Goal: Task Accomplishment & Management: Use online tool/utility

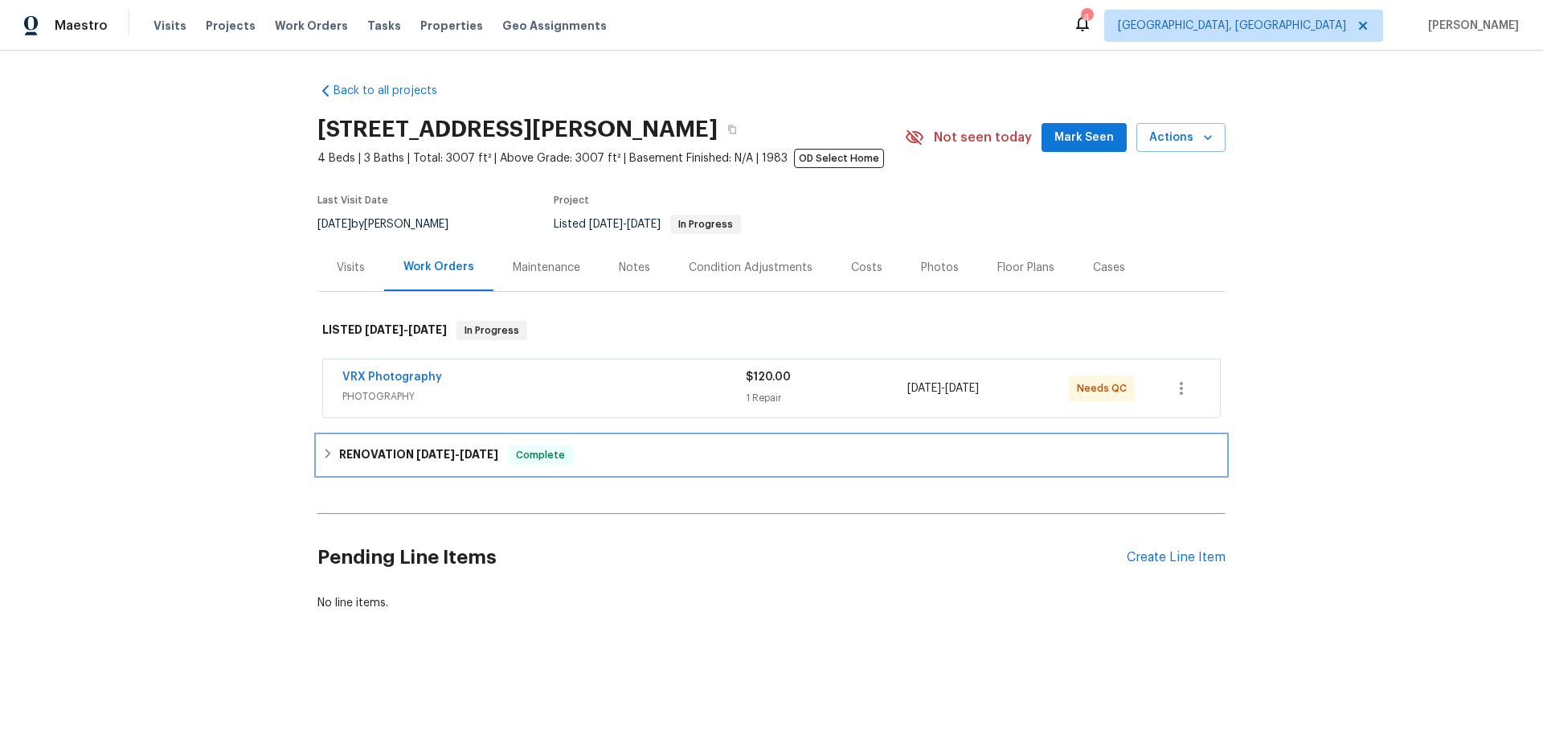
click at [360, 469] on div "RENOVATION 4/10/25 - 8/21/25 Complete" at bounding box center [771, 455] width 908 height 39
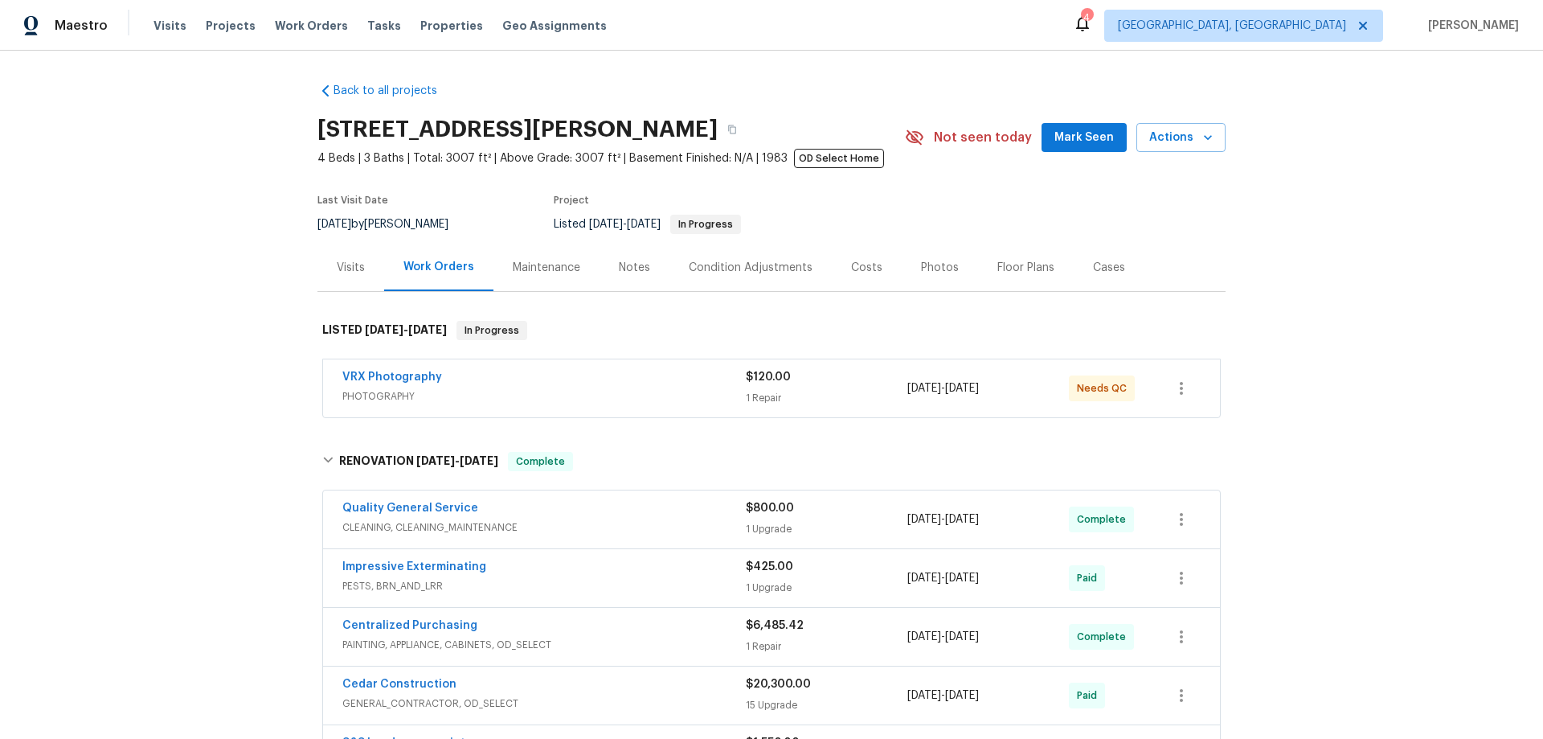
click at [217, 174] on div "Back to all projects 7840 Hillary Dr, West Hills, CA 91304 4 Beds | 3 Baths | T…" at bounding box center [771, 395] width 1543 height 688
click at [231, 260] on div "Back to all projects 7840 Hillary Dr, West Hills, CA 91304 4 Beds | 3 Baths | T…" at bounding box center [771, 395] width 1543 height 688
click at [230, 261] on div "Back to all projects 7840 Hillary Dr, West Hills, CA 91304 4 Beds | 3 Baths | T…" at bounding box center [771, 395] width 1543 height 688
click at [241, 267] on div "Back to all projects 7840 Hillary Dr, West Hills, CA 91304 4 Beds | 3 Baths | T…" at bounding box center [771, 395] width 1543 height 688
click at [181, 237] on div "Back to all projects 7840 Hillary Dr, West Hills, CA 91304 4 Beds | 3 Baths | T…" at bounding box center [771, 395] width 1543 height 688
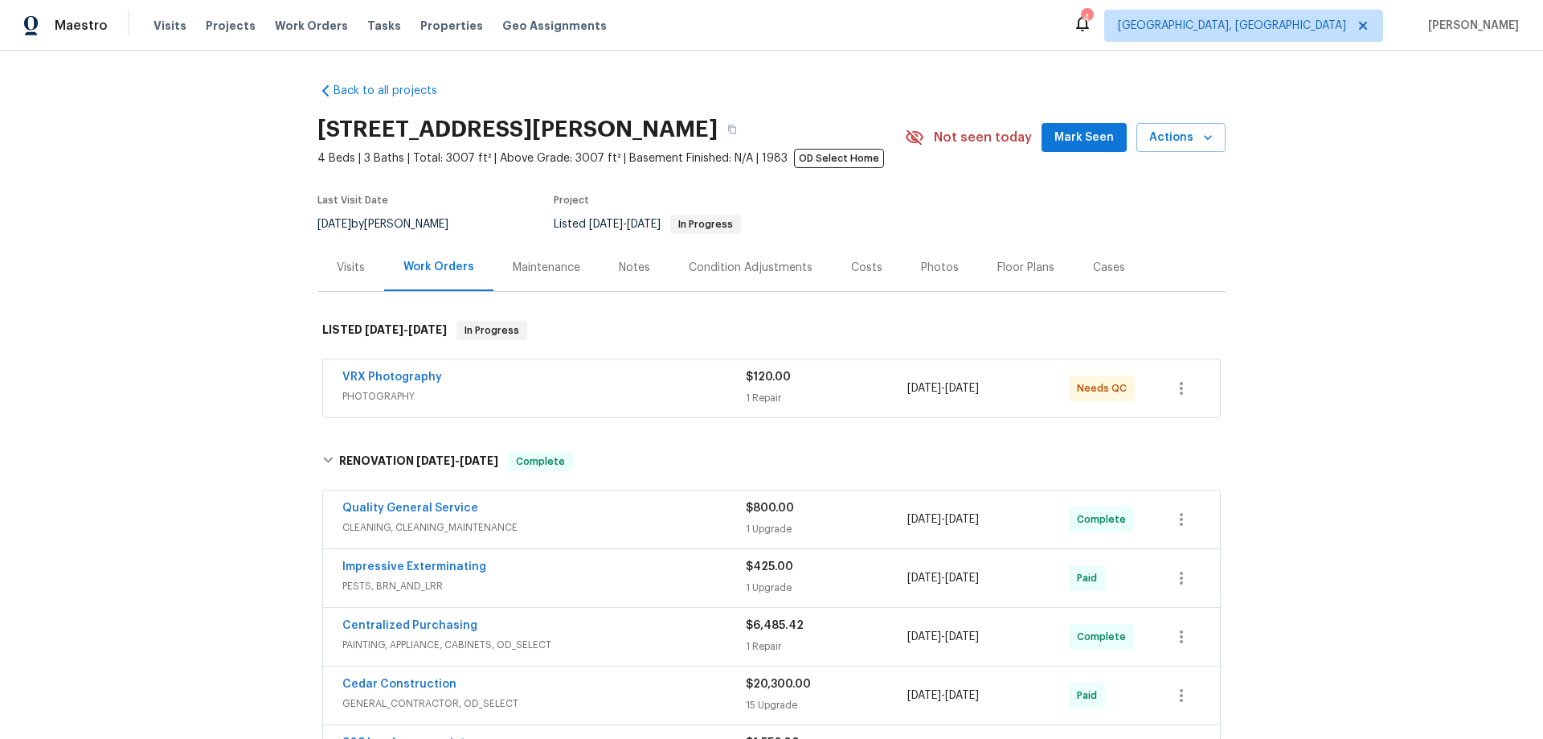
click at [232, 313] on div "Back to all projects 7840 Hillary Dr, West Hills, CA 91304 4 Beds | 3 Baths | T…" at bounding box center [771, 395] width 1543 height 688
click at [203, 319] on div "Back to all projects 7840 Hillary Dr, West Hills, CA 91304 4 Beds | 3 Baths | T…" at bounding box center [771, 395] width 1543 height 688
click at [100, 287] on div "Back to all projects 7840 Hillary Dr, West Hills, CA 91304 4 Beds | 3 Baths | T…" at bounding box center [771, 395] width 1543 height 688
click at [193, 241] on div "Back to all projects 7840 Hillary Dr, West Hills, CA 91304 4 Beds | 3 Baths | T…" at bounding box center [771, 395] width 1543 height 688
click at [203, 207] on div "Back to all projects 7840 Hillary Dr, West Hills, CA 91304 4 Beds | 3 Baths | T…" at bounding box center [771, 395] width 1543 height 688
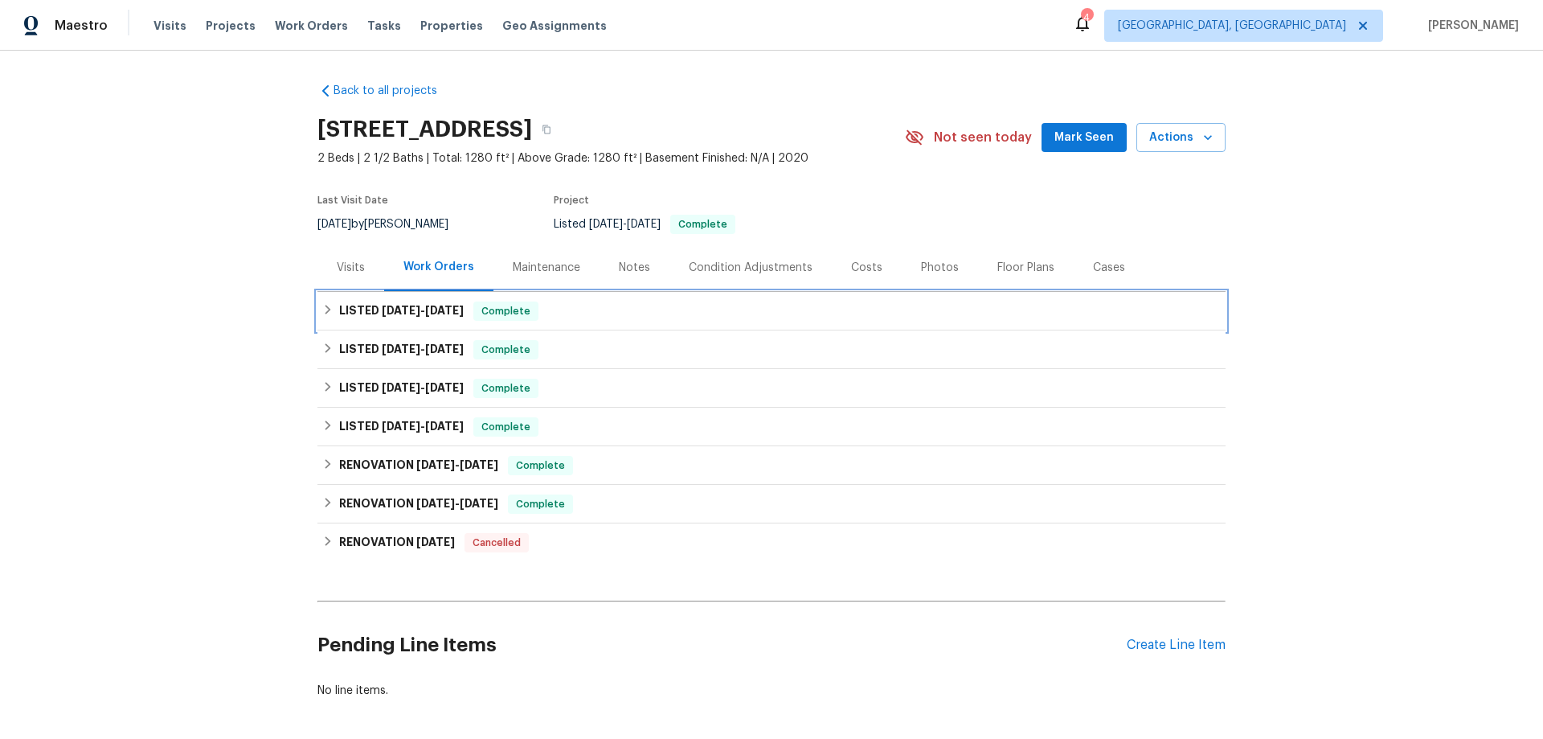
click at [323, 323] on div "LISTED [DATE] - [DATE] Complete" at bounding box center [771, 311] width 908 height 39
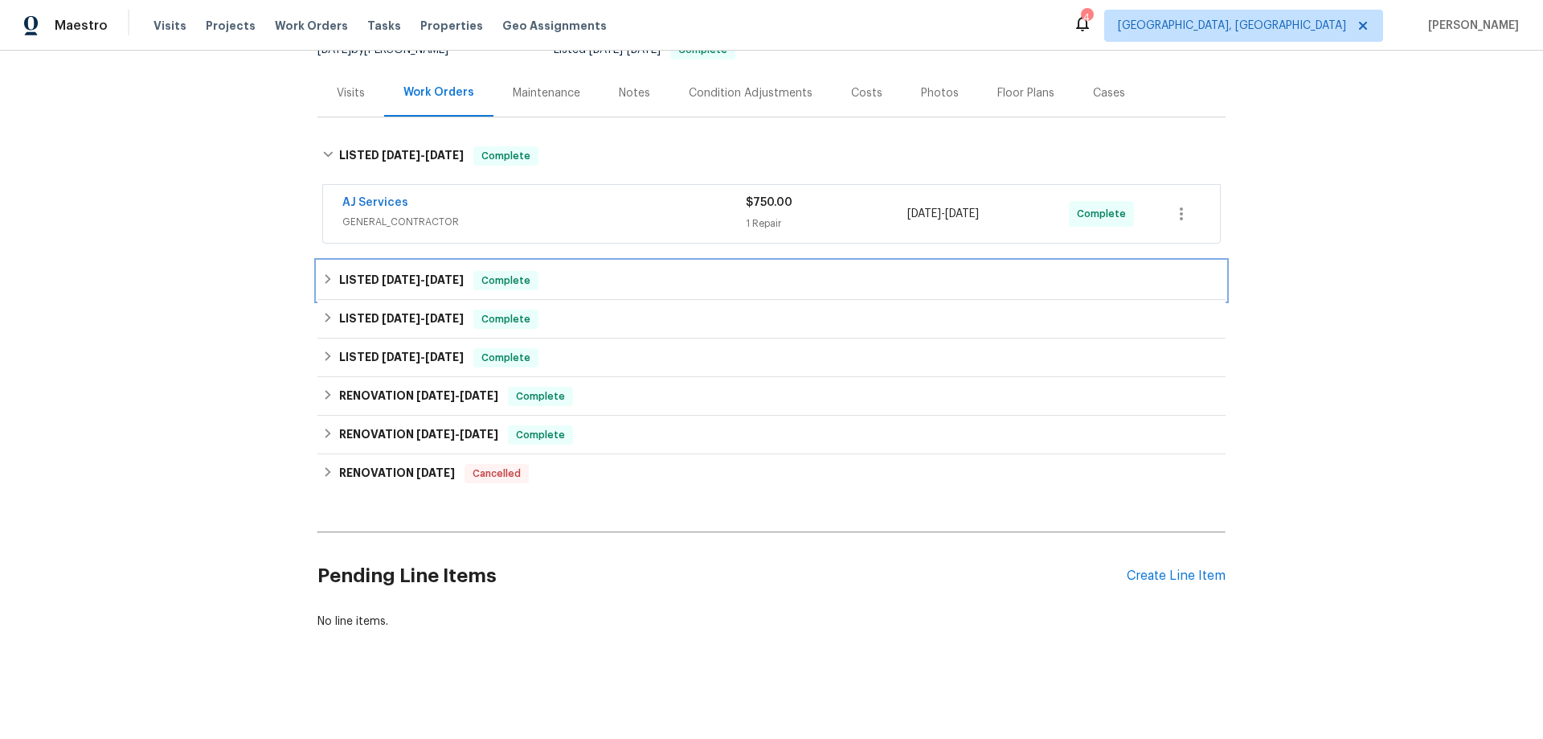
click at [339, 271] on h6 "LISTED [DATE] - [DATE]" at bounding box center [401, 280] width 125 height 19
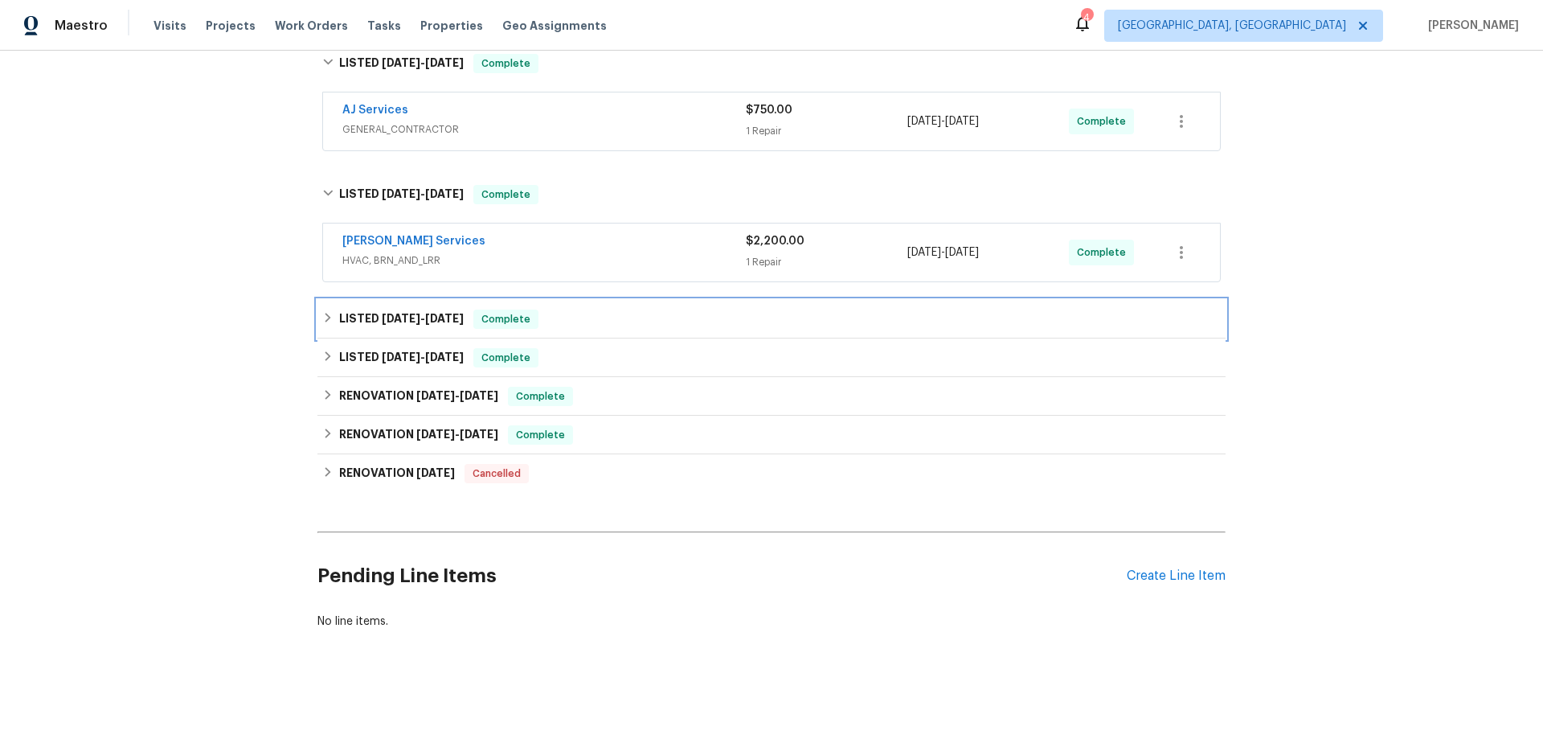
click at [345, 312] on h6 "LISTED [DATE] - [DATE]" at bounding box center [401, 318] width 125 height 19
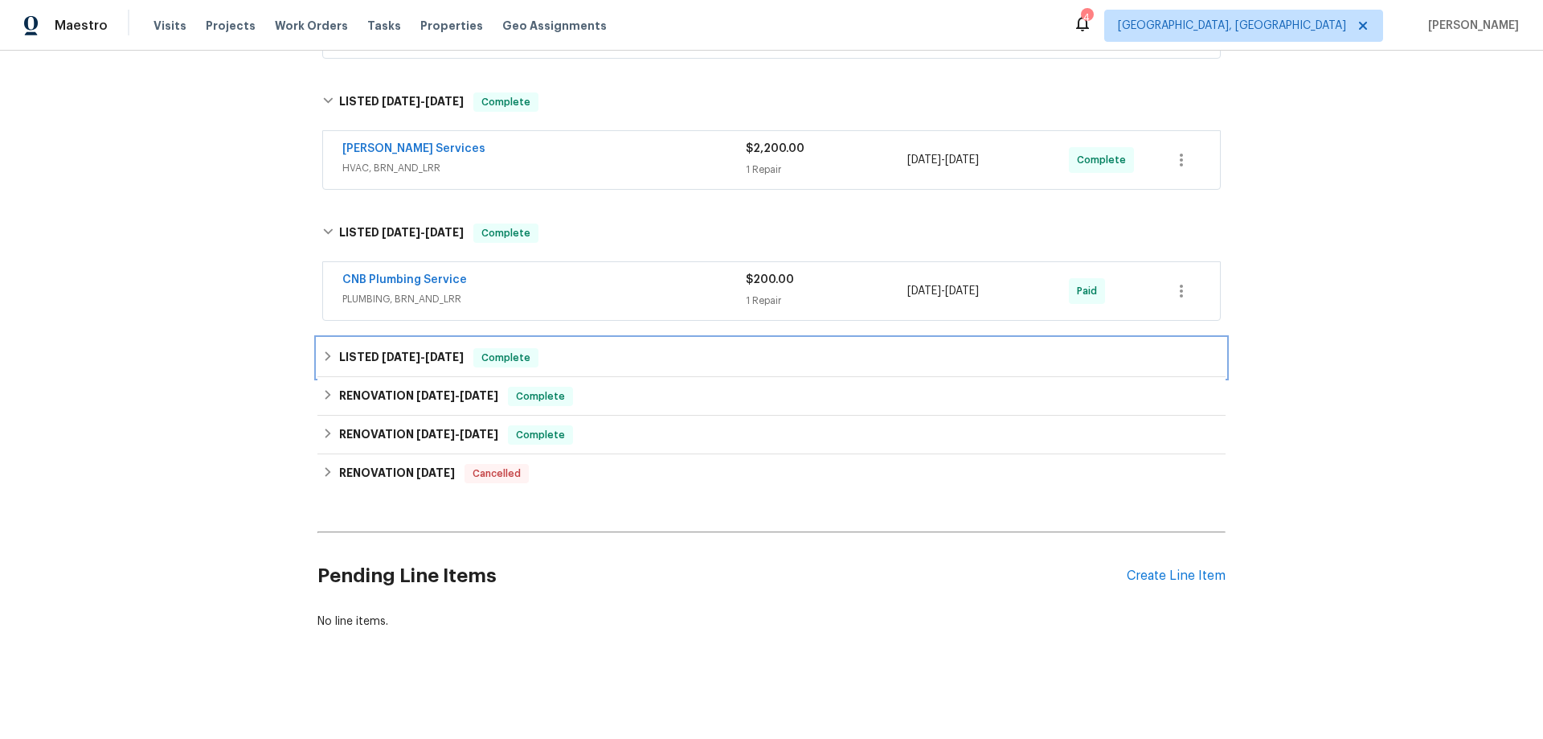
drag, startPoint x: 334, startPoint y: 346, endPoint x: 358, endPoint y: 391, distance: 51.4
click at [339, 348] on h6 "LISTED [DATE] - [DATE]" at bounding box center [401, 357] width 125 height 19
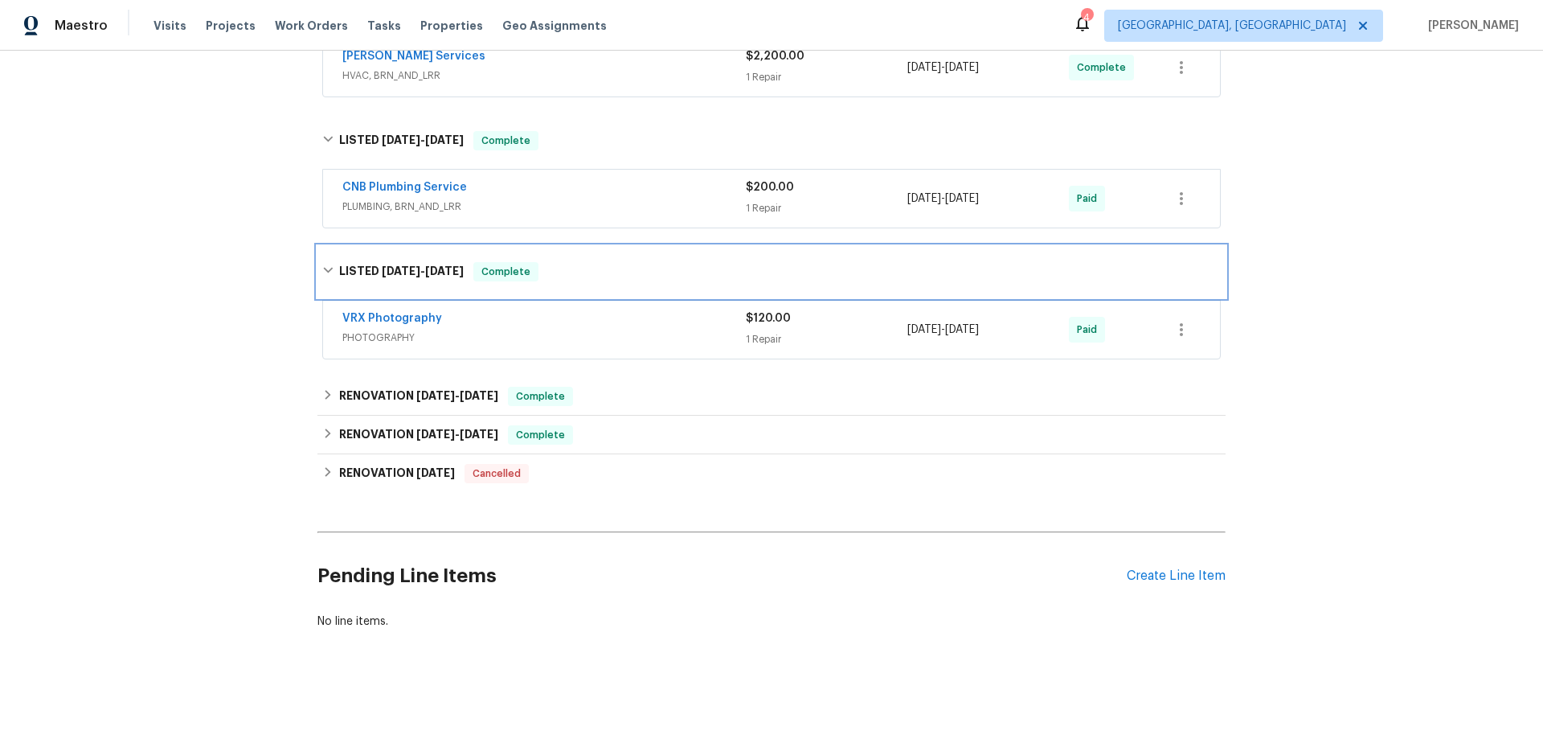
scroll to position [458, 0]
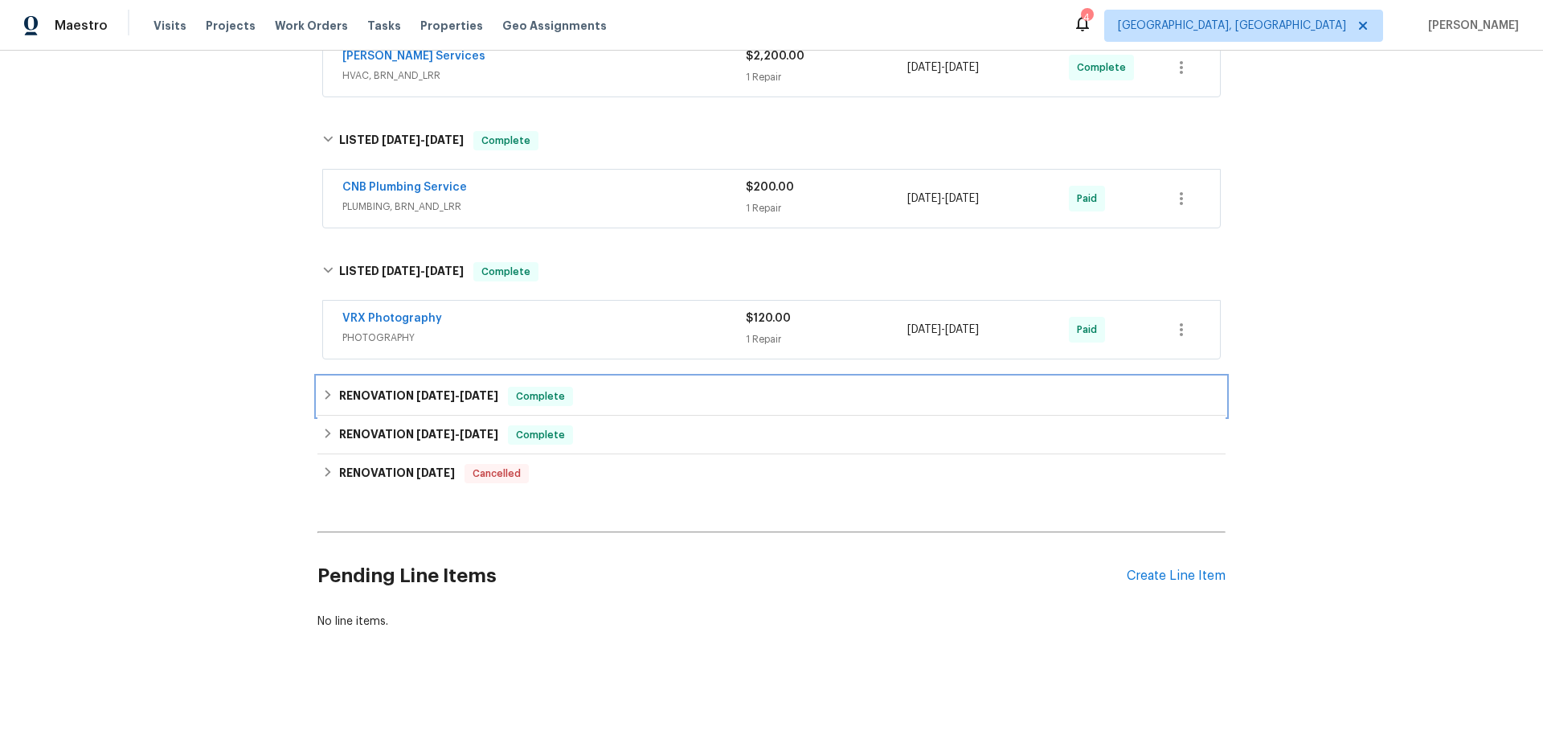
drag, startPoint x: 353, startPoint y: 398, endPoint x: 375, endPoint y: 459, distance: 64.8
click at [353, 399] on h6 "RENOVATION 4/3/25 - 4/7/25" at bounding box center [418, 396] width 159 height 19
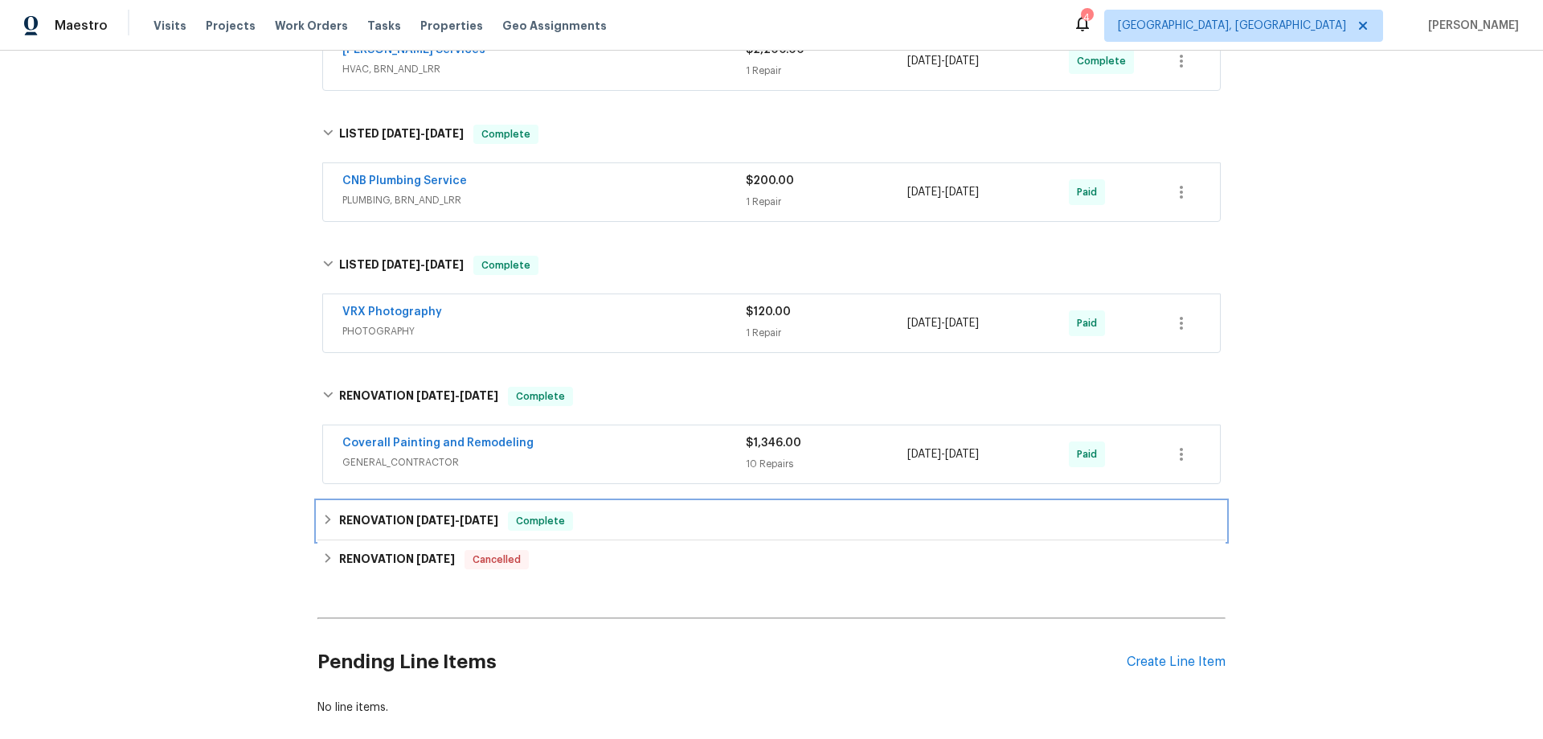
drag, startPoint x: 376, startPoint y: 536, endPoint x: 389, endPoint y: 543, distance: 14.4
click at [376, 535] on div "RENOVATION 4/3/25 - 6/2/25 Complete" at bounding box center [771, 521] width 908 height 39
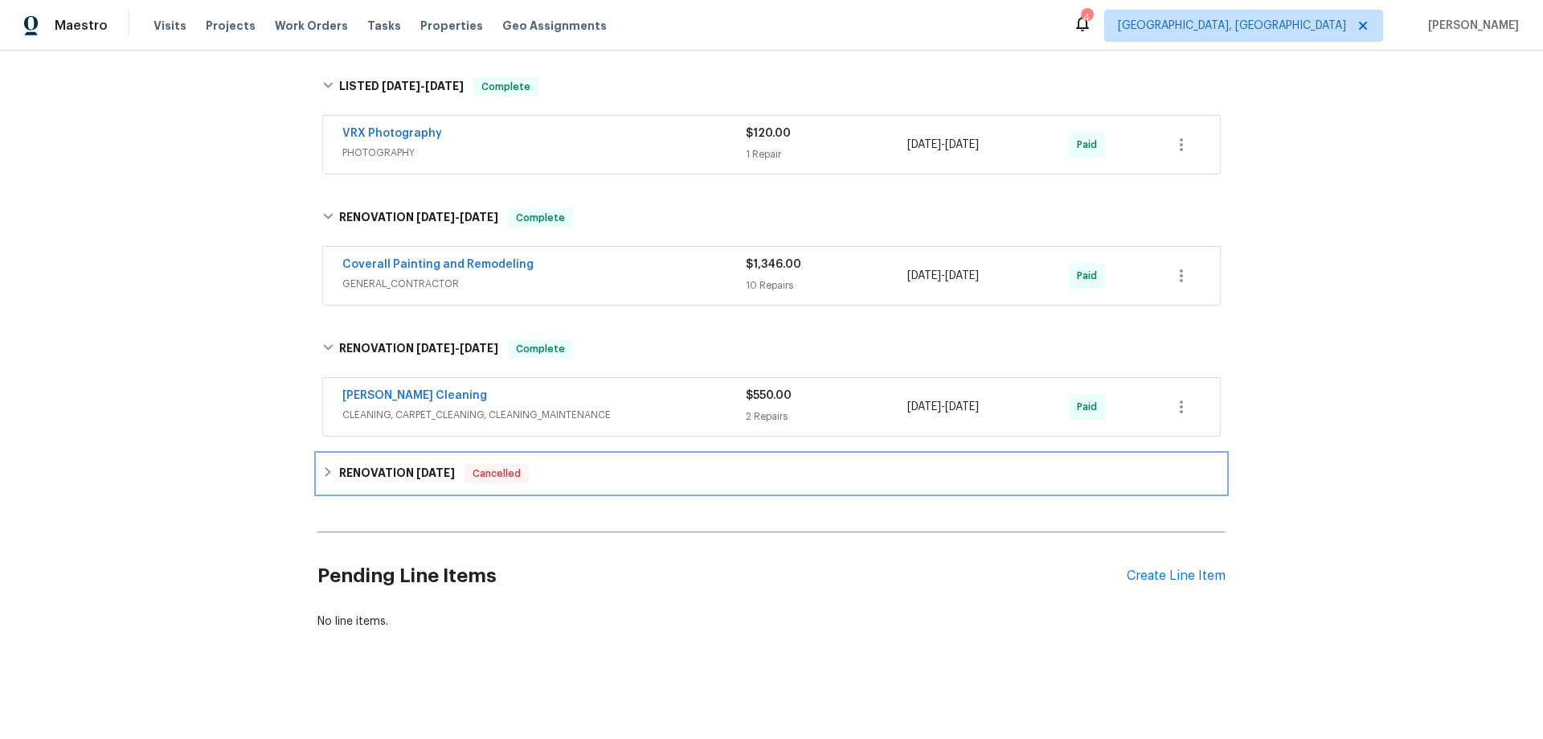
click at [361, 464] on h6 "RENOVATION 4/16/25" at bounding box center [397, 473] width 116 height 19
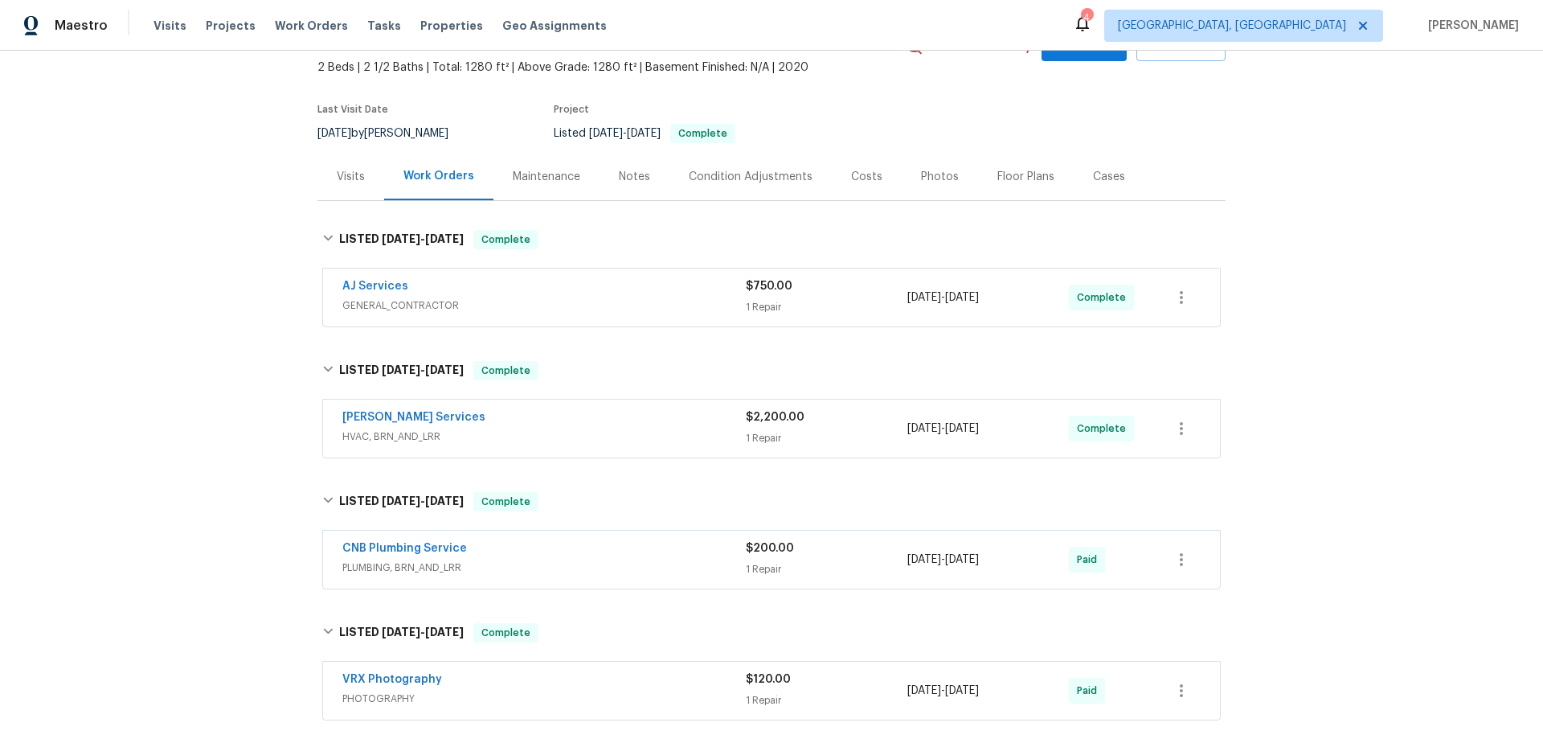
scroll to position [0, 0]
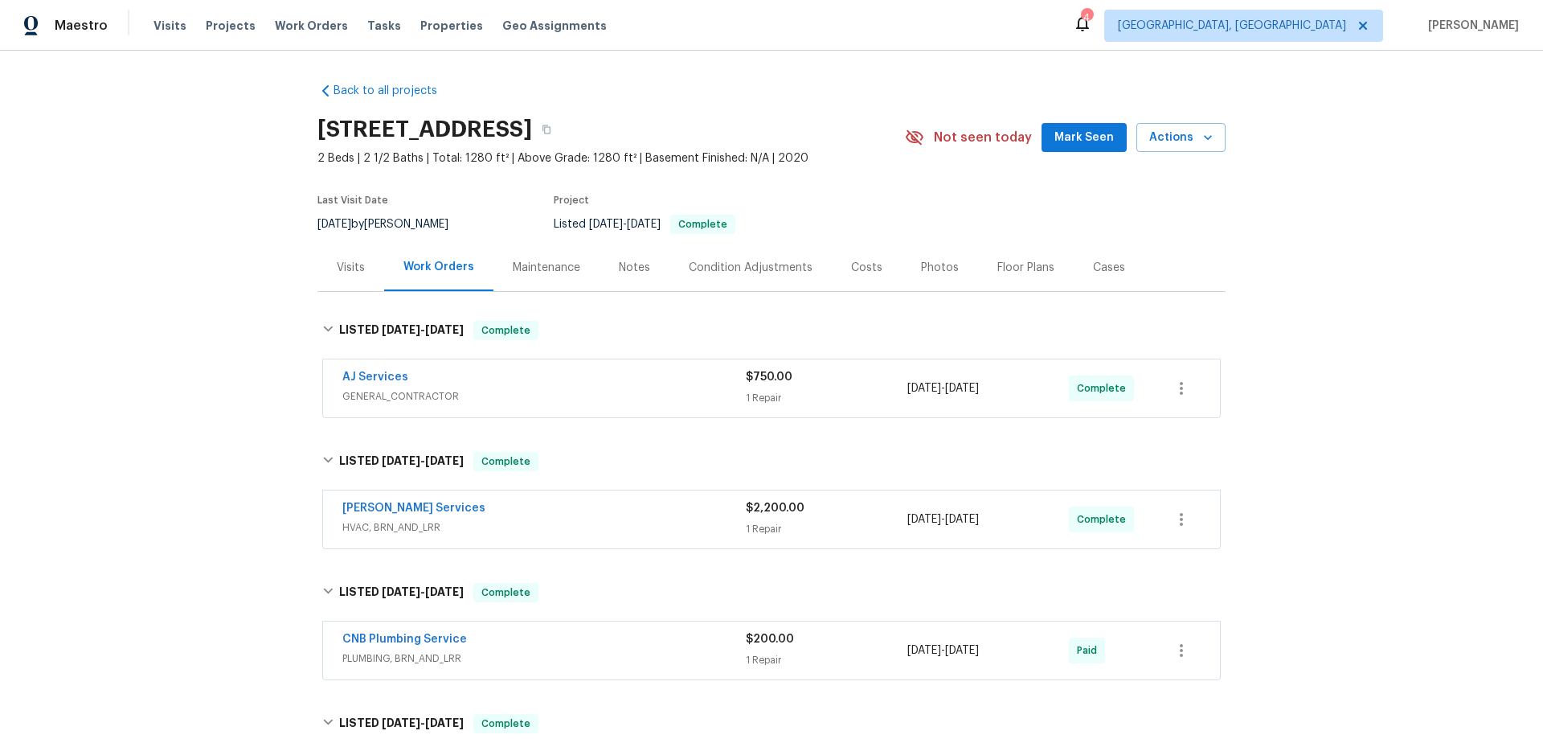
click at [212, 290] on div "Back to all projects 1539 White Tip Ln, Antioch, TN 37013 2 Beds | 2 1/2 Baths …" at bounding box center [771, 395] width 1543 height 688
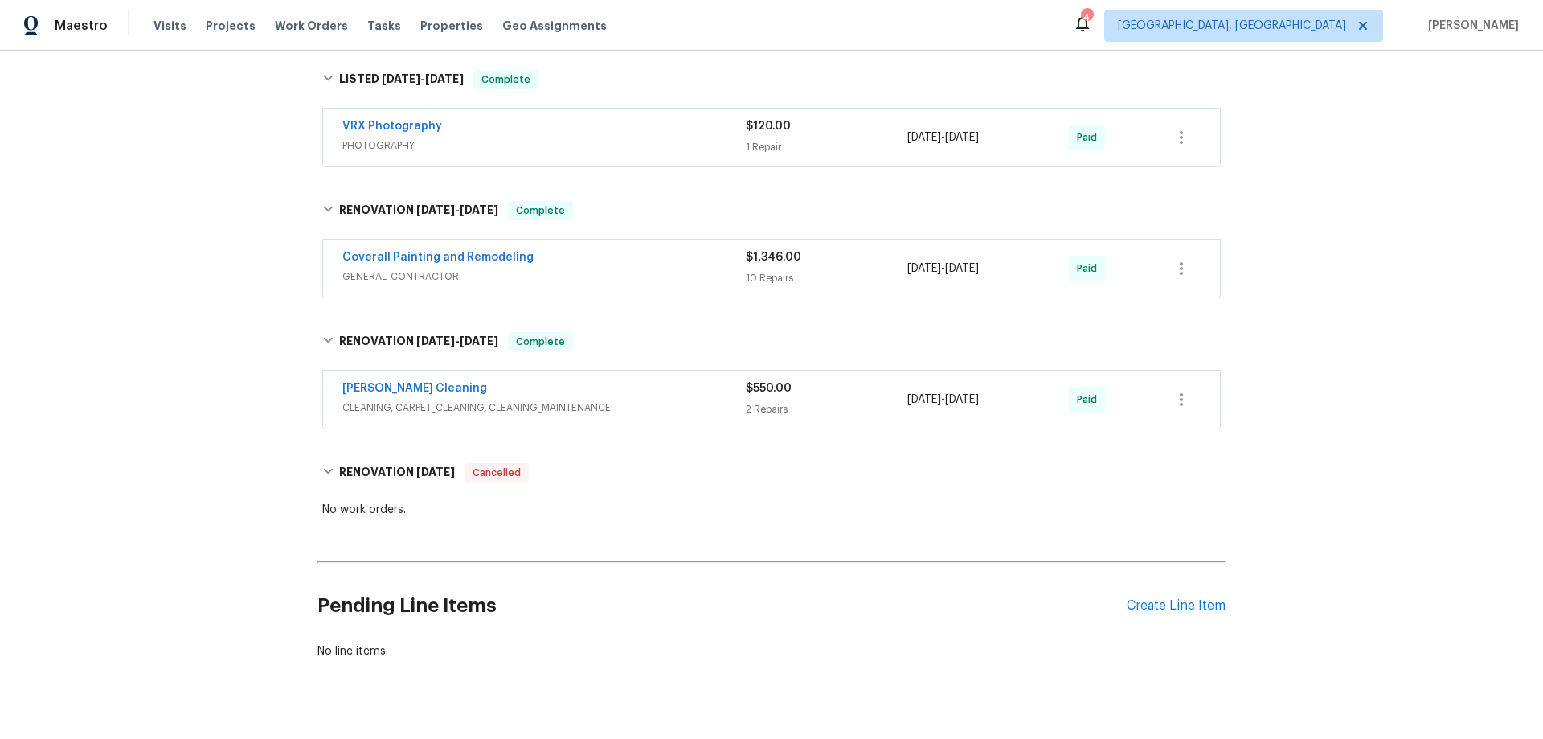
click at [210, 317] on div "Back to all projects 1539 White Tip Ln, Antioch, TN 37013 2 Beds | 2 1/2 Baths …" at bounding box center [771, 395] width 1543 height 688
click at [166, 196] on div "Back to all projects 1539 White Tip Ln, Antioch, TN 37013 2 Beds | 2 1/2 Baths …" at bounding box center [771, 395] width 1543 height 688
click at [173, 408] on div "Back to all projects 1539 White Tip Ln, Antioch, TN 37013 2 Beds | 2 1/2 Baths …" at bounding box center [771, 395] width 1543 height 688
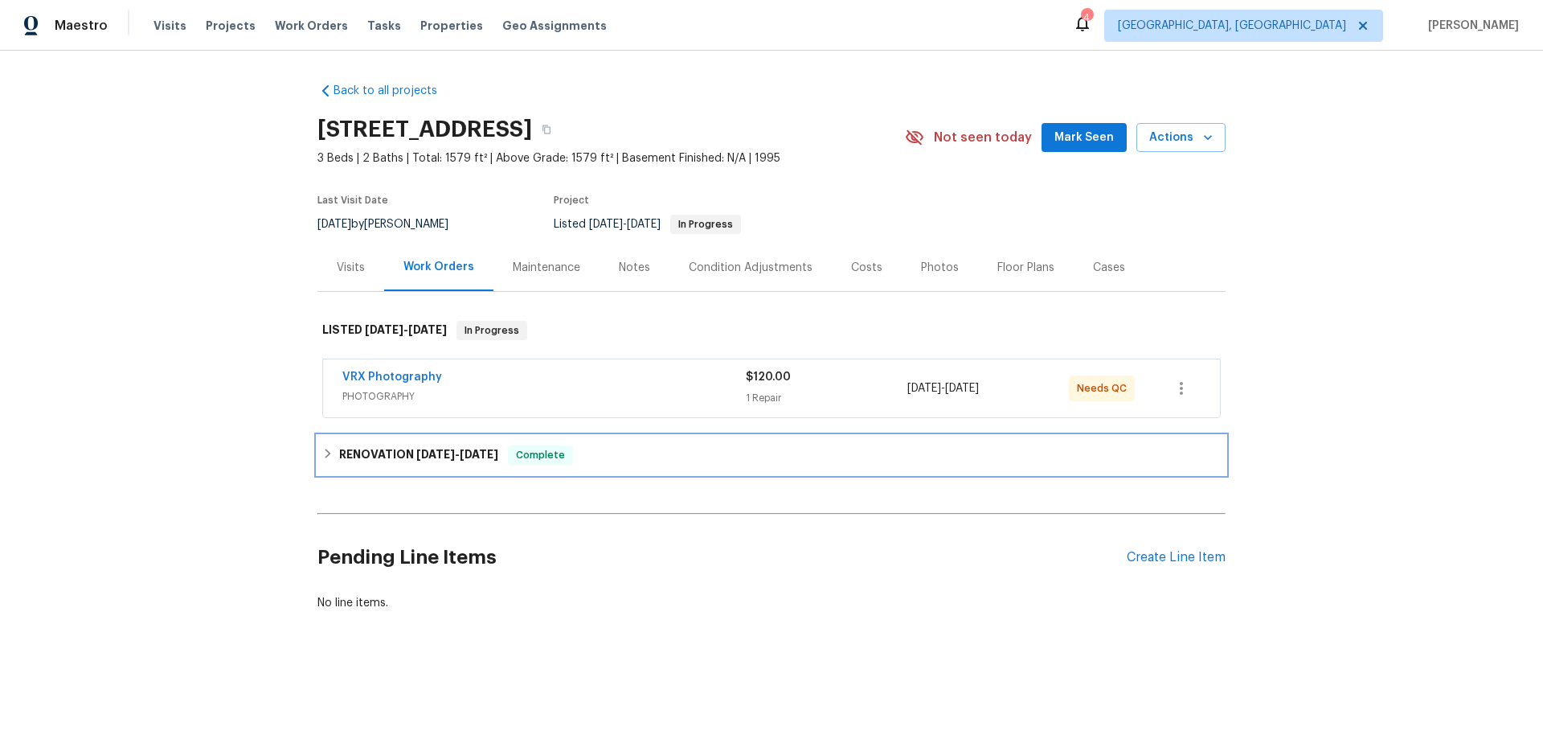
click at [353, 462] on h6 "RENOVATION 7/2/25 - 8/28/25" at bounding box center [418, 454] width 159 height 19
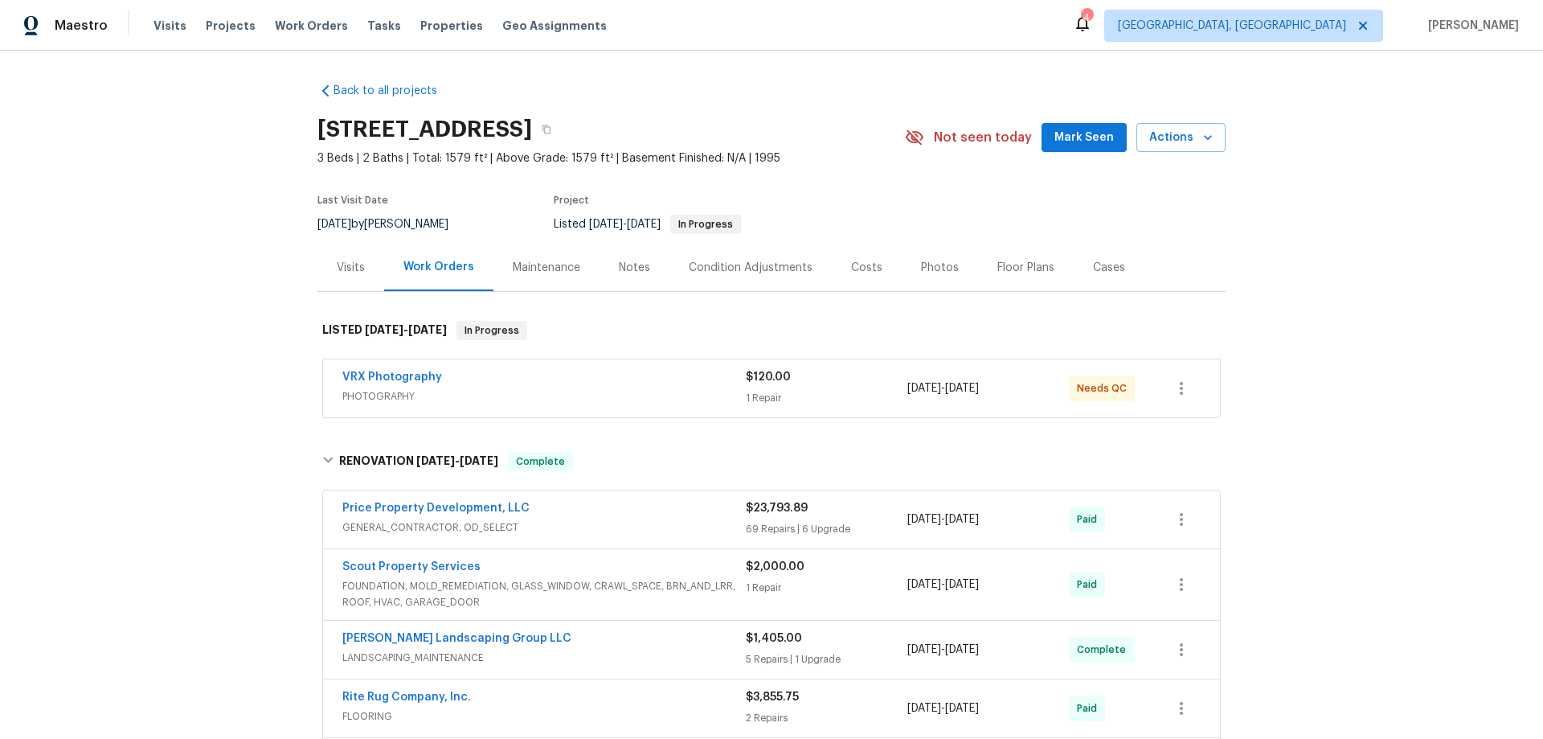
click at [231, 342] on div "Back to all projects 1910 Roscoe Dr, Clarksville, TN 37042 3 Beds | 2 Baths | T…" at bounding box center [771, 395] width 1543 height 688
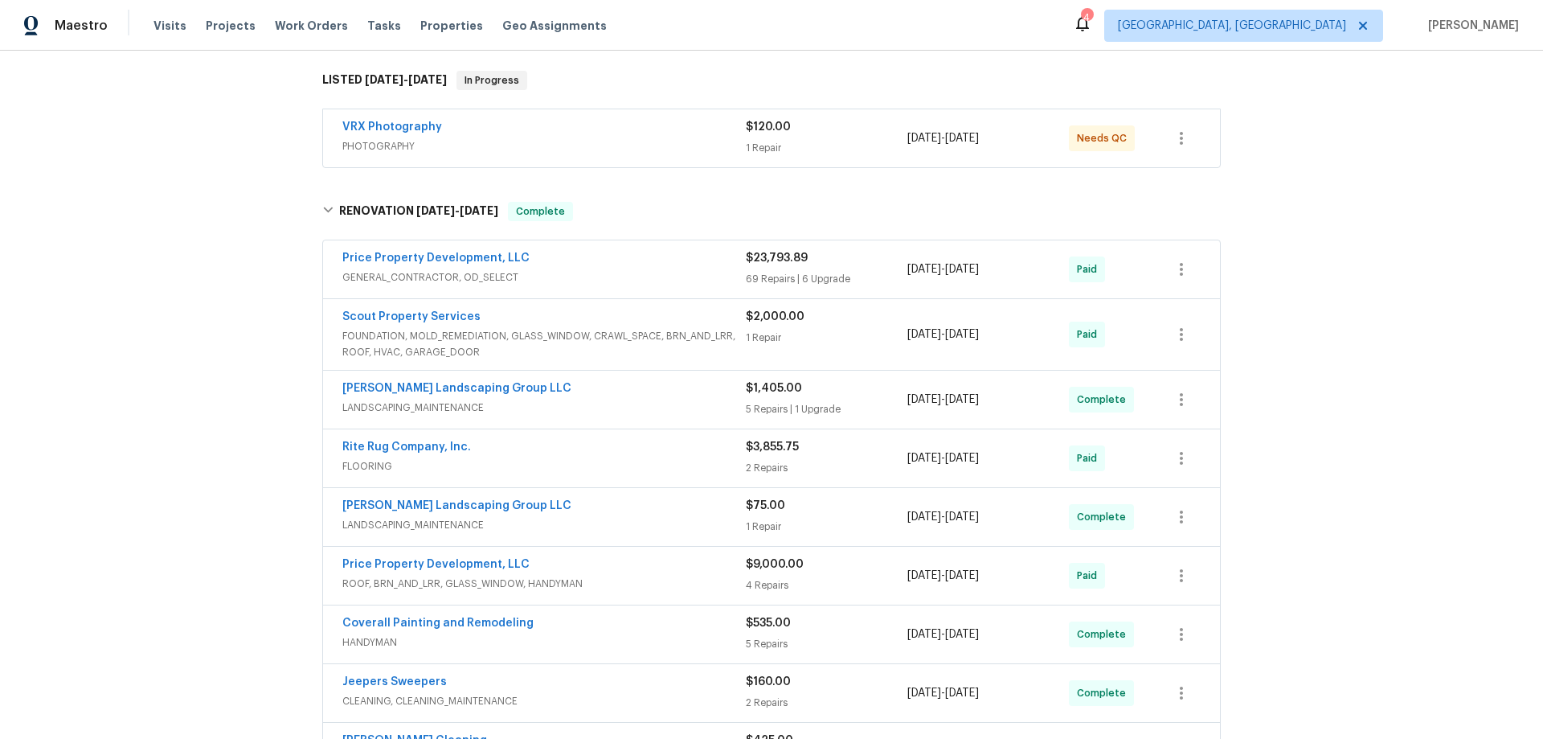
scroll to position [778, 0]
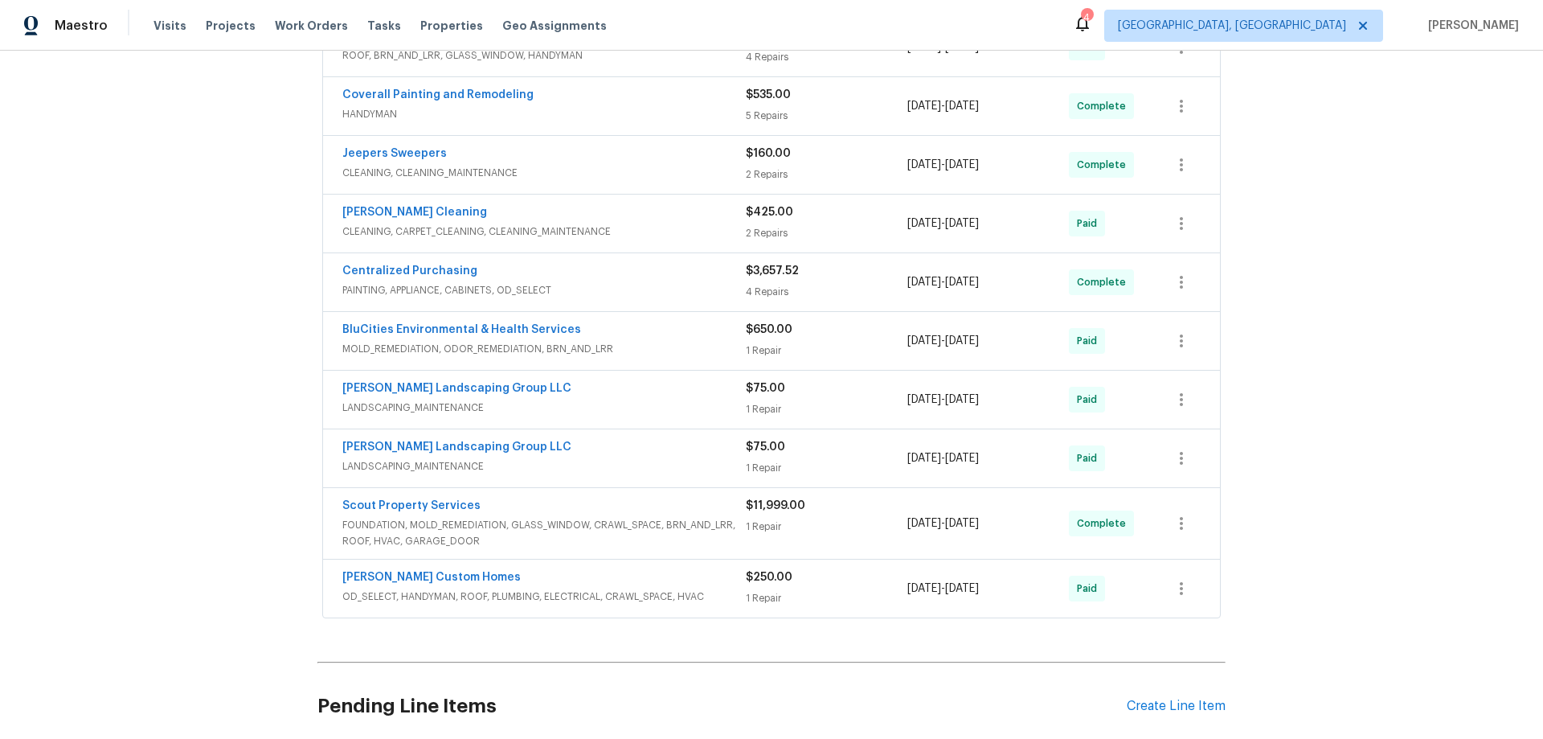
click at [206, 294] on div "Back to all projects 1910 Roscoe Dr, Clarksville, TN 37042 3 Beds | 2 Baths | T…" at bounding box center [771, 395] width 1543 height 688
click at [244, 240] on div "Back to all projects 1910 Roscoe Dr, Clarksville, TN 37042 3 Beds | 2 Baths | T…" at bounding box center [771, 395] width 1543 height 688
click at [211, 251] on div "Back to all projects 1910 Roscoe Dr, Clarksville, TN 37042 3 Beds | 2 Baths | T…" at bounding box center [771, 395] width 1543 height 688
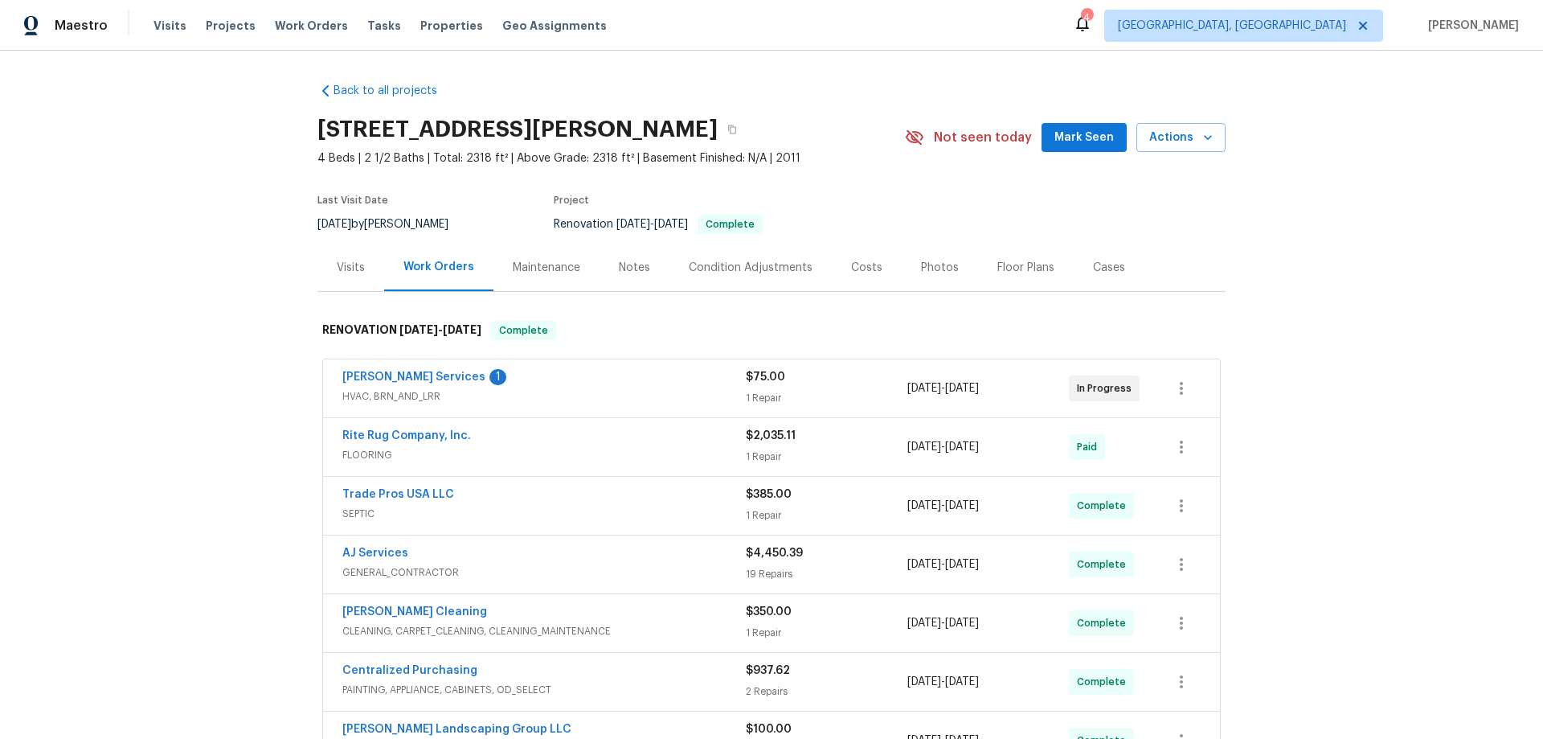
click at [194, 388] on div "Back to all projects 4826 Trevino Ct, Murfreesboro, TN 37128 4 Beds | 2 1/2 Bat…" at bounding box center [771, 395] width 1543 height 688
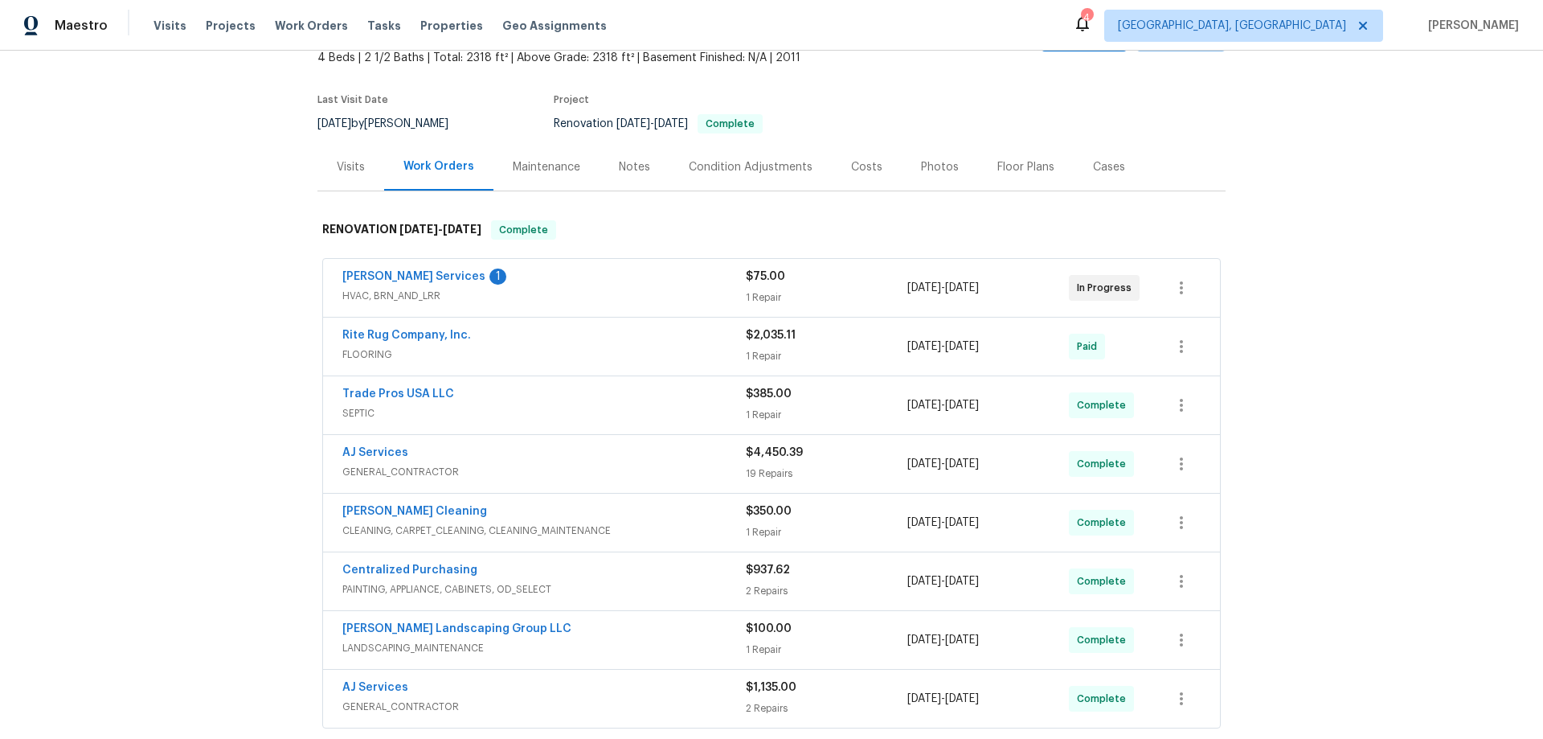
scroll to position [322, 0]
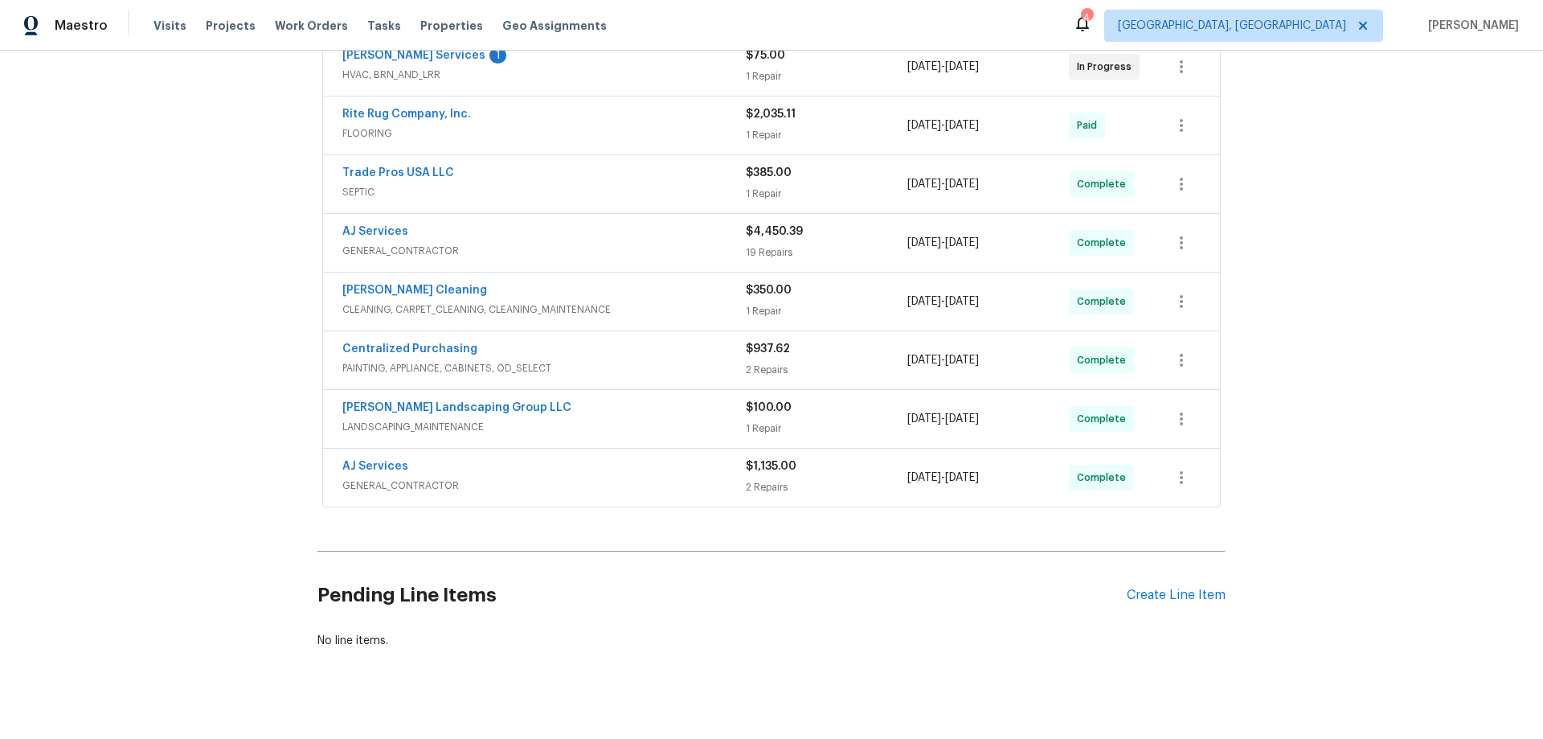
click at [174, 350] on div "Back to all projects 4826 Trevino Ct, Murfreesboro, TN 37128 4 Beds | 2 1/2 Bat…" at bounding box center [771, 395] width 1543 height 688
click at [218, 269] on div "Back to all projects 4826 Trevino Ct, Murfreesboro, TN 37128 4 Beds | 2 1/2 Bat…" at bounding box center [771, 395] width 1543 height 688
click at [181, 452] on div "Back to all projects 4826 Trevino Ct, Murfreesboro, TN 37128 4 Beds | 2 1/2 Bat…" at bounding box center [771, 395] width 1543 height 688
click at [147, 285] on div "Back to all projects 4826 Trevino Ct, Murfreesboro, TN 37128 4 Beds | 2 1/2 Bat…" at bounding box center [771, 395] width 1543 height 688
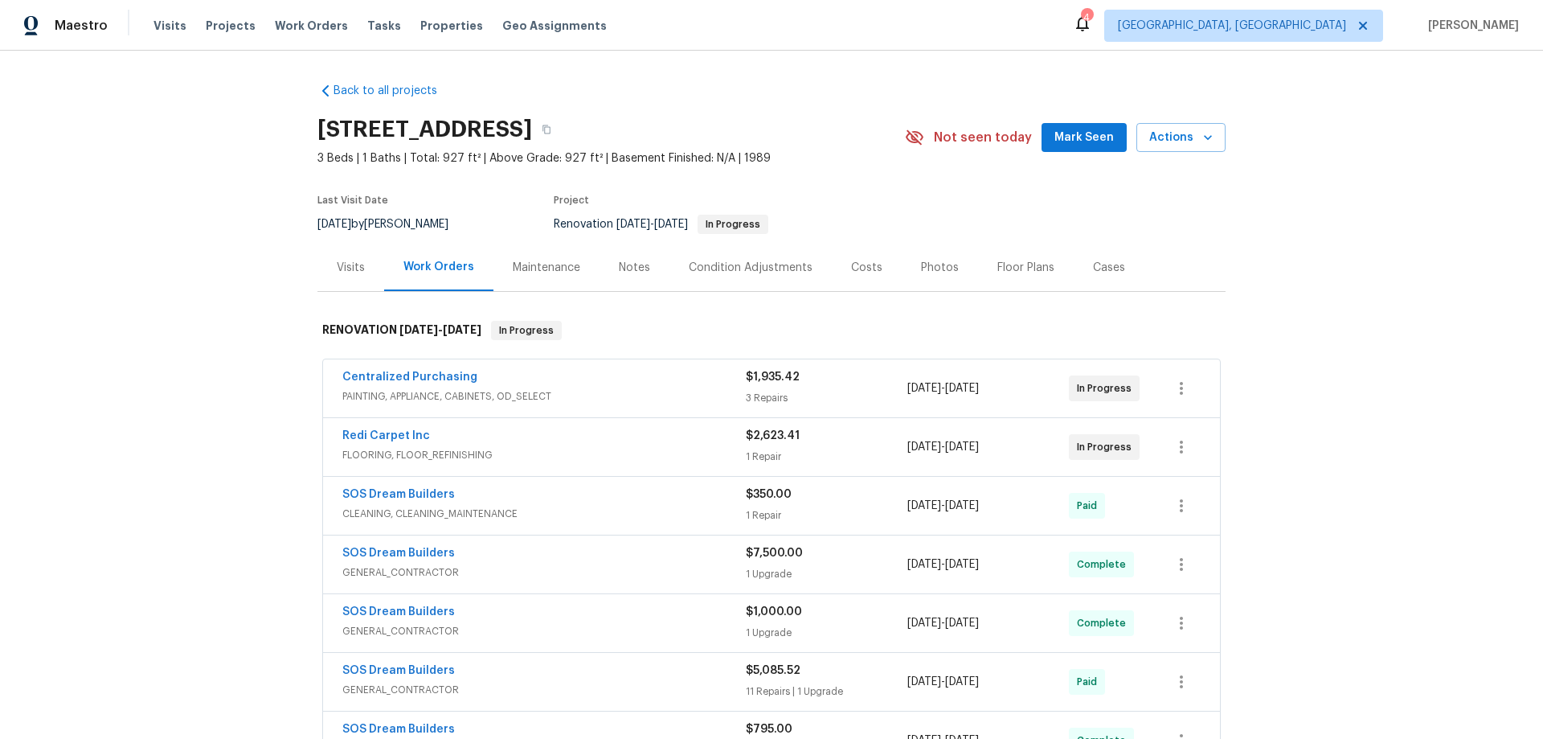
click at [212, 300] on div "Back to all projects [STREET_ADDRESS] 3 Beds | 1 Baths | Total: 927 ft² | Above…" at bounding box center [771, 395] width 1543 height 688
click at [195, 321] on div "Back to all projects [STREET_ADDRESS] 3 Beds | 1 Baths | Total: 927 ft² | Above…" at bounding box center [771, 395] width 1543 height 688
click at [200, 291] on div "Back to all projects [STREET_ADDRESS] 3 Beds | 1 Baths | Total: 927 ft² | Above…" at bounding box center [771, 395] width 1543 height 688
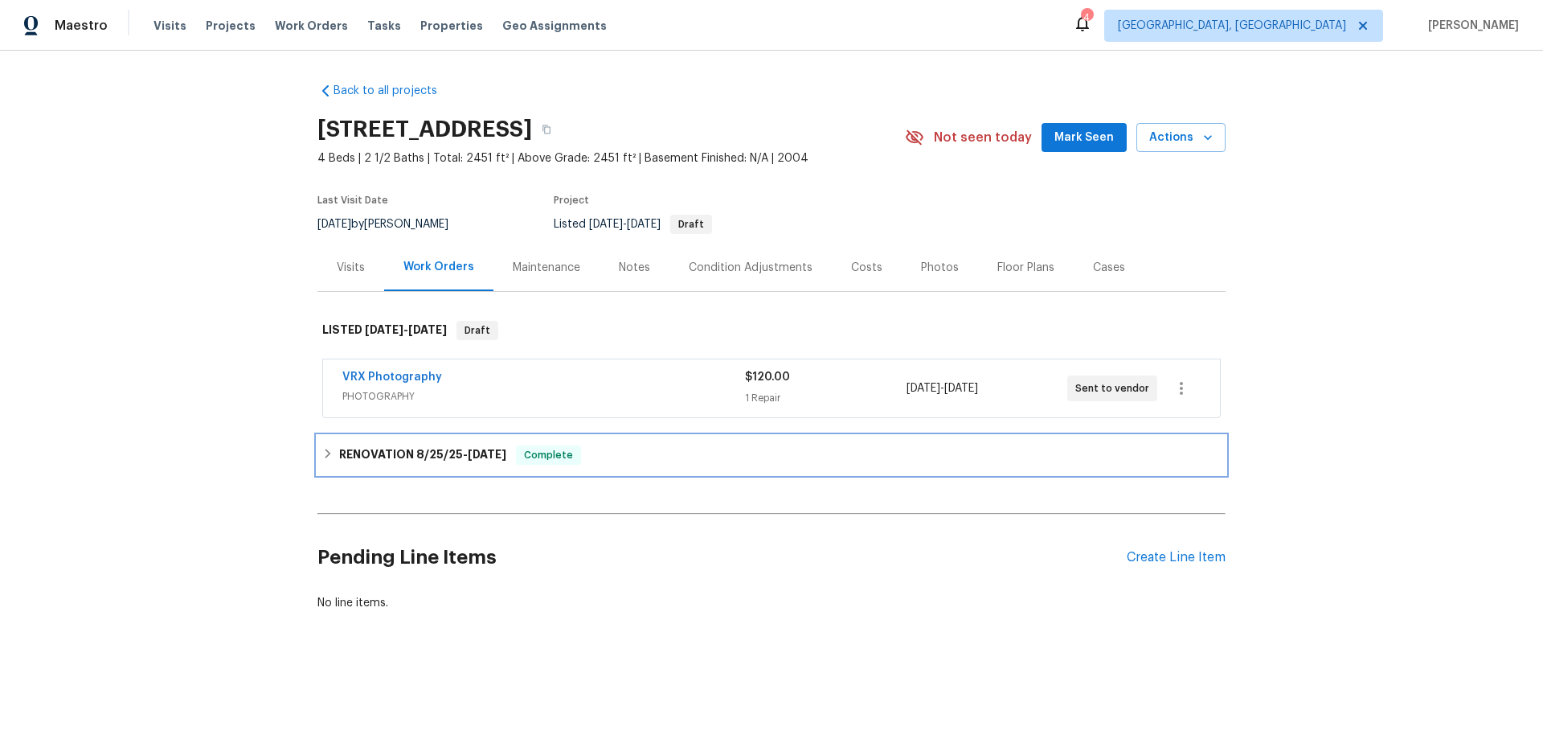
click at [375, 467] on div "RENOVATION 8/25/25 - 8/28/25 Complete" at bounding box center [771, 455] width 908 height 39
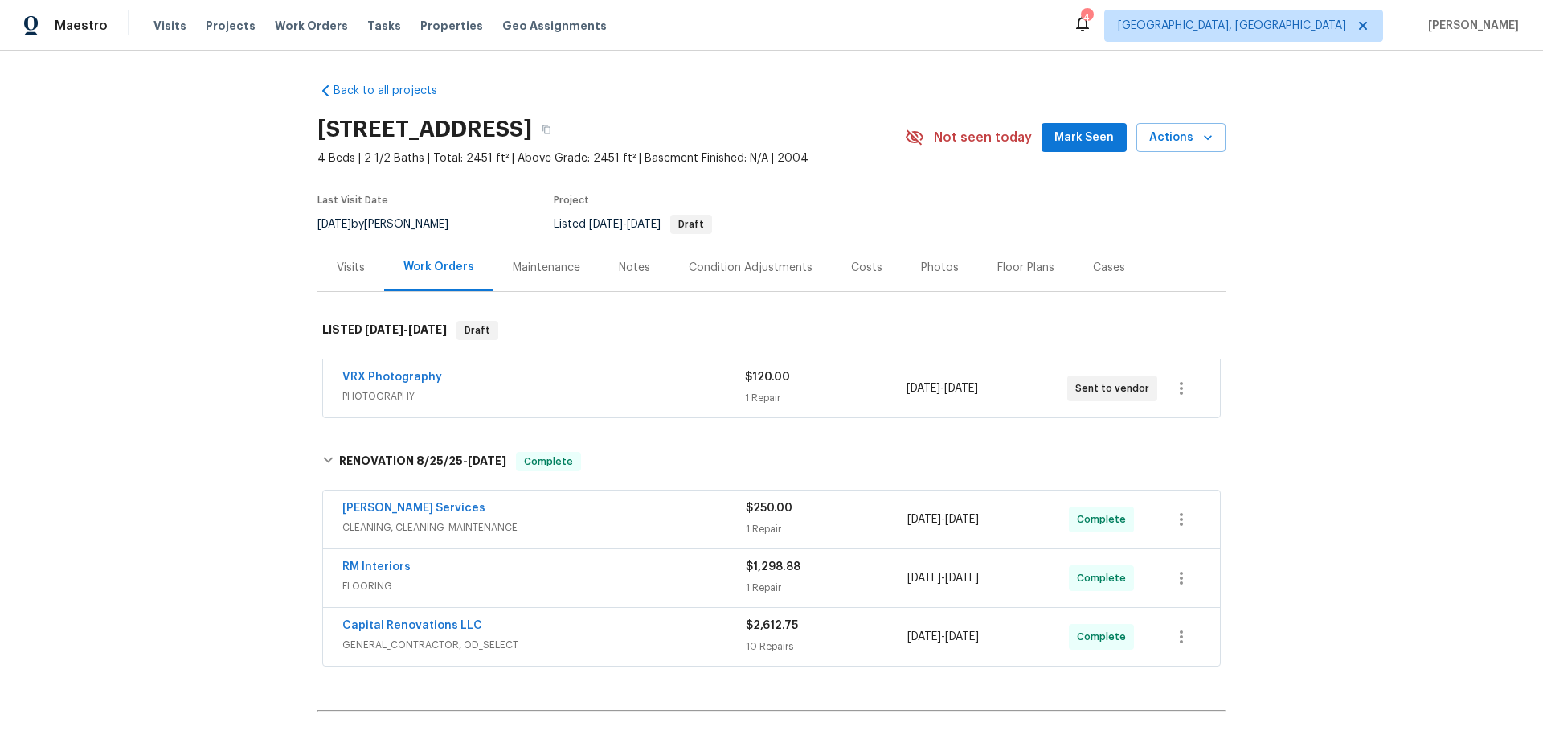
click at [224, 294] on div "Back to all projects 8 Summit Rd, Guthrie, OK 73044 4 Beds | 2 1/2 Baths | Tota…" at bounding box center [771, 395] width 1543 height 688
click at [149, 328] on div "Back to all projects 8 Summit Rd, Guthrie, OK 73044 4 Beds | 2 1/2 Baths | Tota…" at bounding box center [771, 395] width 1543 height 688
click at [202, 250] on div "Back to all projects 8 Summit Rd, Guthrie, OK 73044 4 Beds | 2 1/2 Baths | Tota…" at bounding box center [771, 395] width 1543 height 688
click at [143, 302] on div "Back to all projects 8 Summit Rd, Guthrie, OK 73044 4 Beds | 2 1/2 Baths | Tota…" at bounding box center [771, 395] width 1543 height 688
click at [211, 199] on div "Back to all projects 8 Summit Rd, Guthrie, OK 73044 4 Beds | 2 1/2 Baths | Tota…" at bounding box center [771, 395] width 1543 height 688
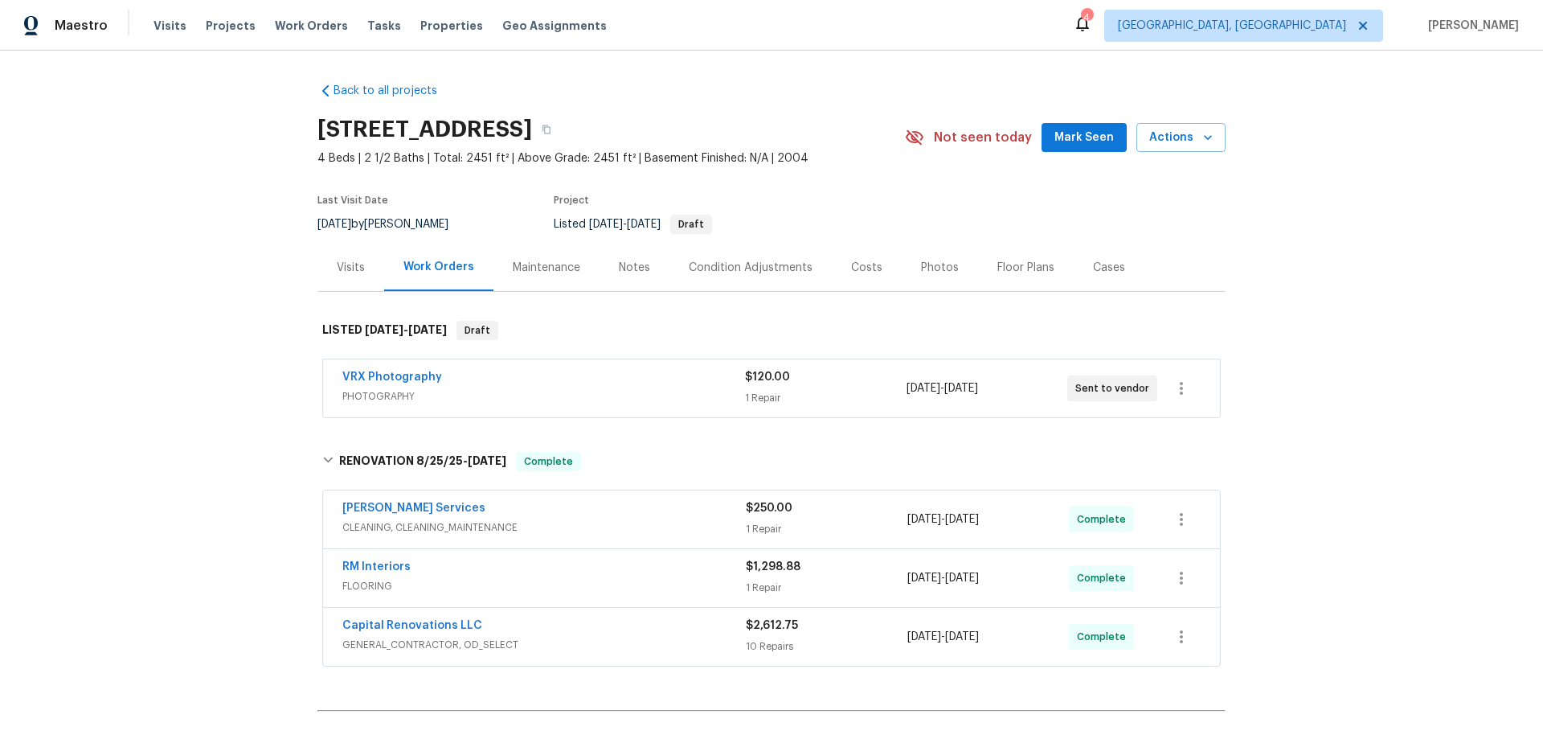
click at [170, 280] on div "Back to all projects 8 Summit Rd, Guthrie, OK 73044 4 Beds | 2 1/2 Baths | Tota…" at bounding box center [771, 395] width 1543 height 688
click at [179, 360] on div "Back to all projects 8 Summit Rd, Guthrie, OK 73044 4 Beds | 2 1/2 Baths | Tota…" at bounding box center [771, 395] width 1543 height 688
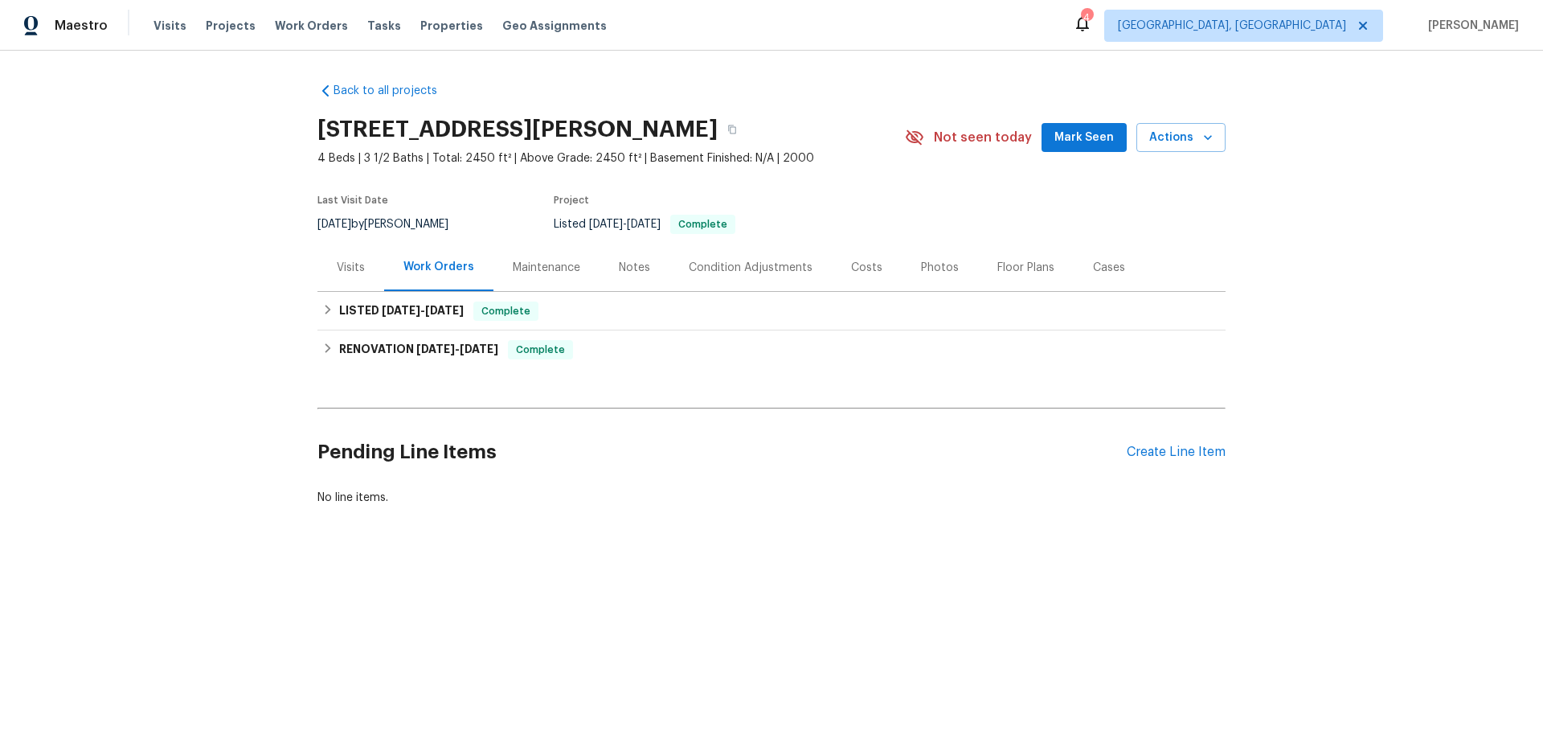
click at [524, 260] on div "Maintenance" at bounding box center [547, 268] width 68 height 16
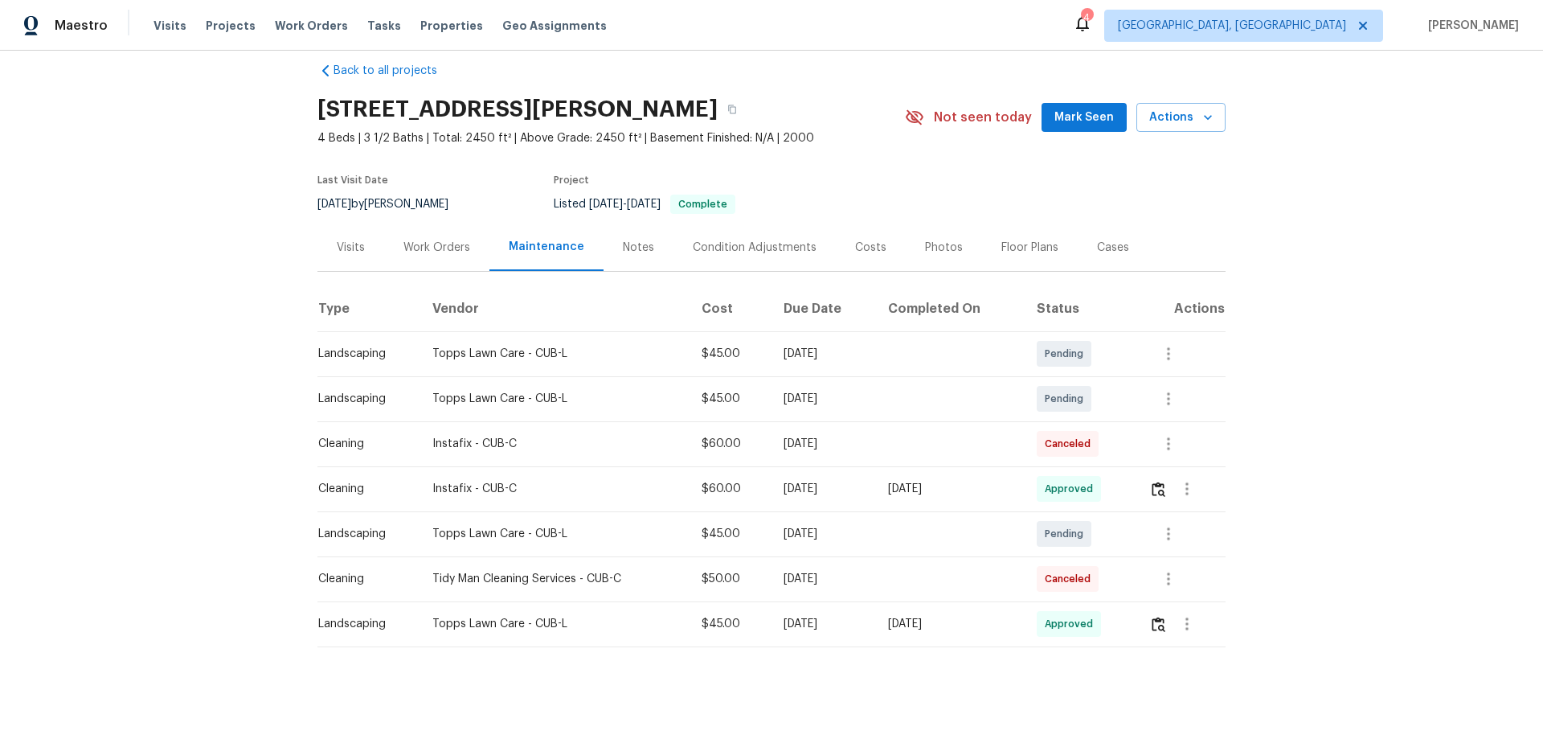
scroll to position [37, 0]
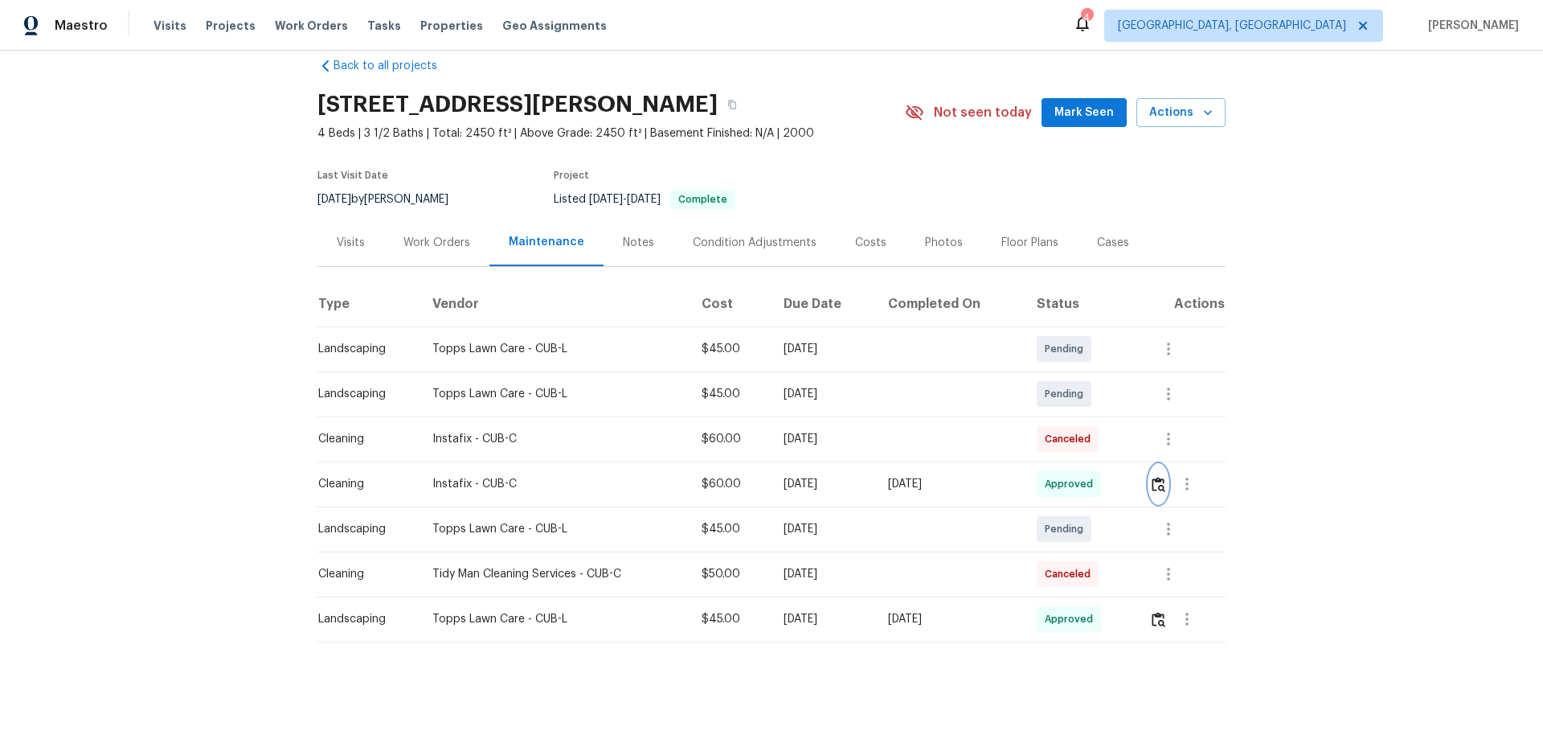
click at [1152, 477] on img "button" at bounding box center [1159, 484] width 14 height 15
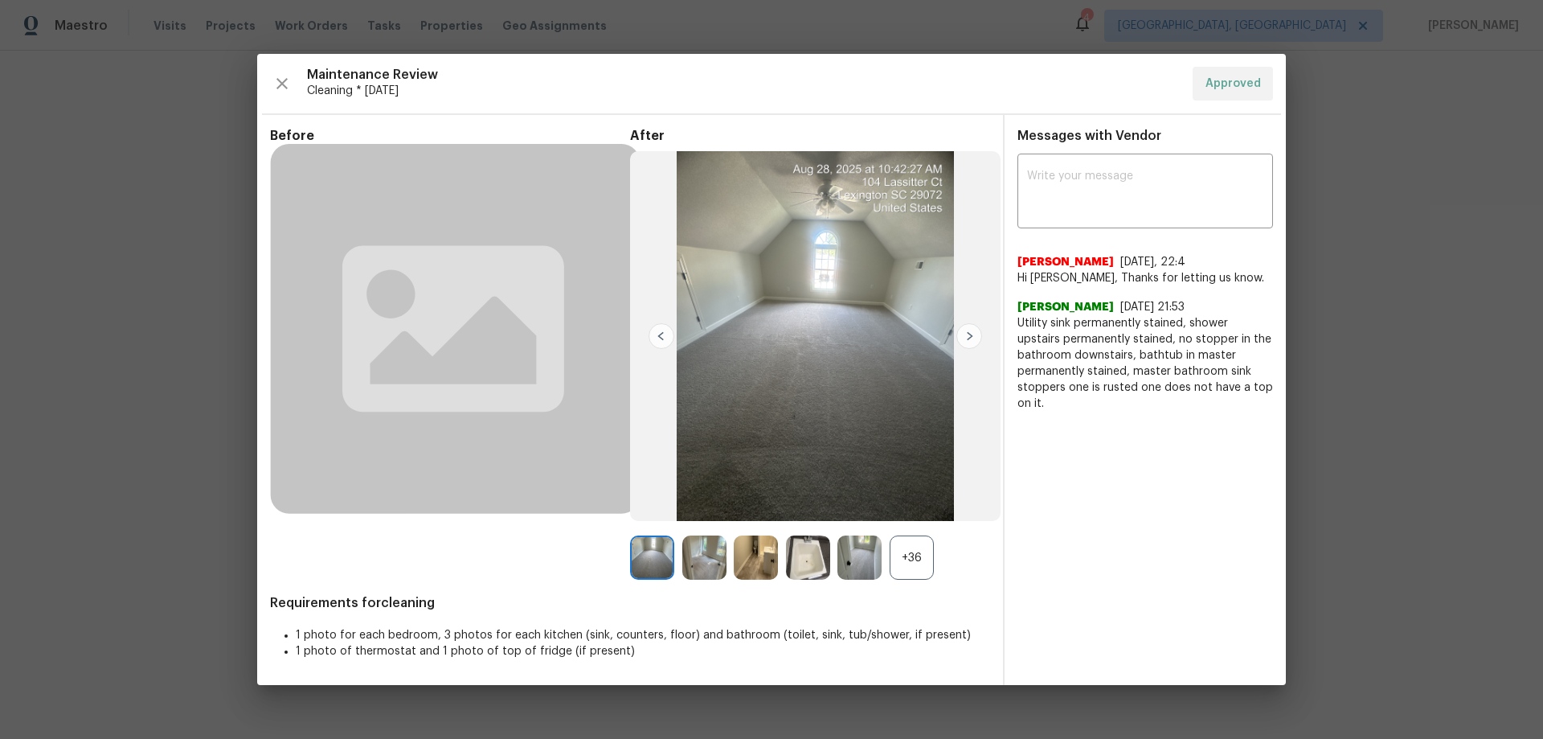
click at [901, 560] on div "+36" at bounding box center [912, 557] width 44 height 44
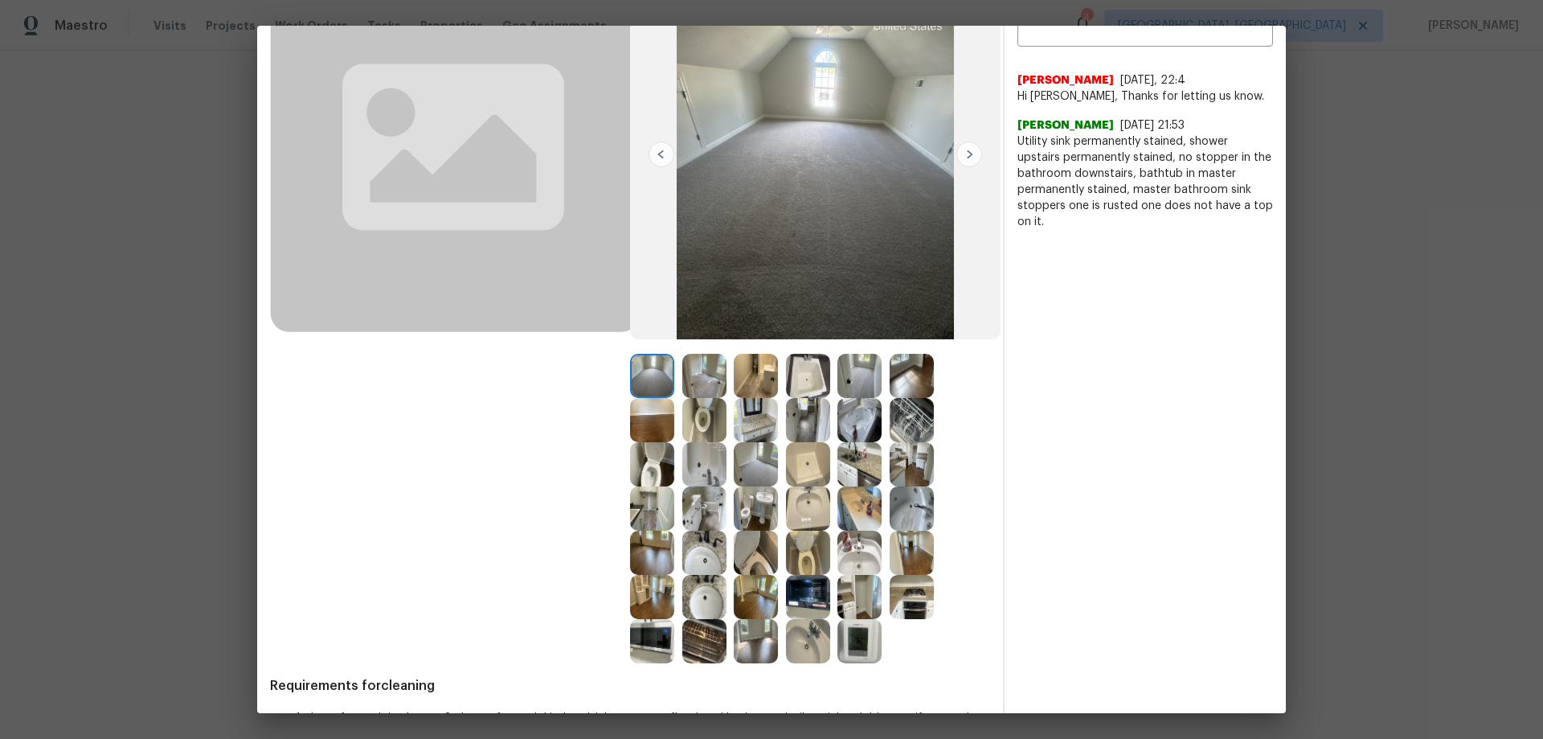
scroll to position [161, 0]
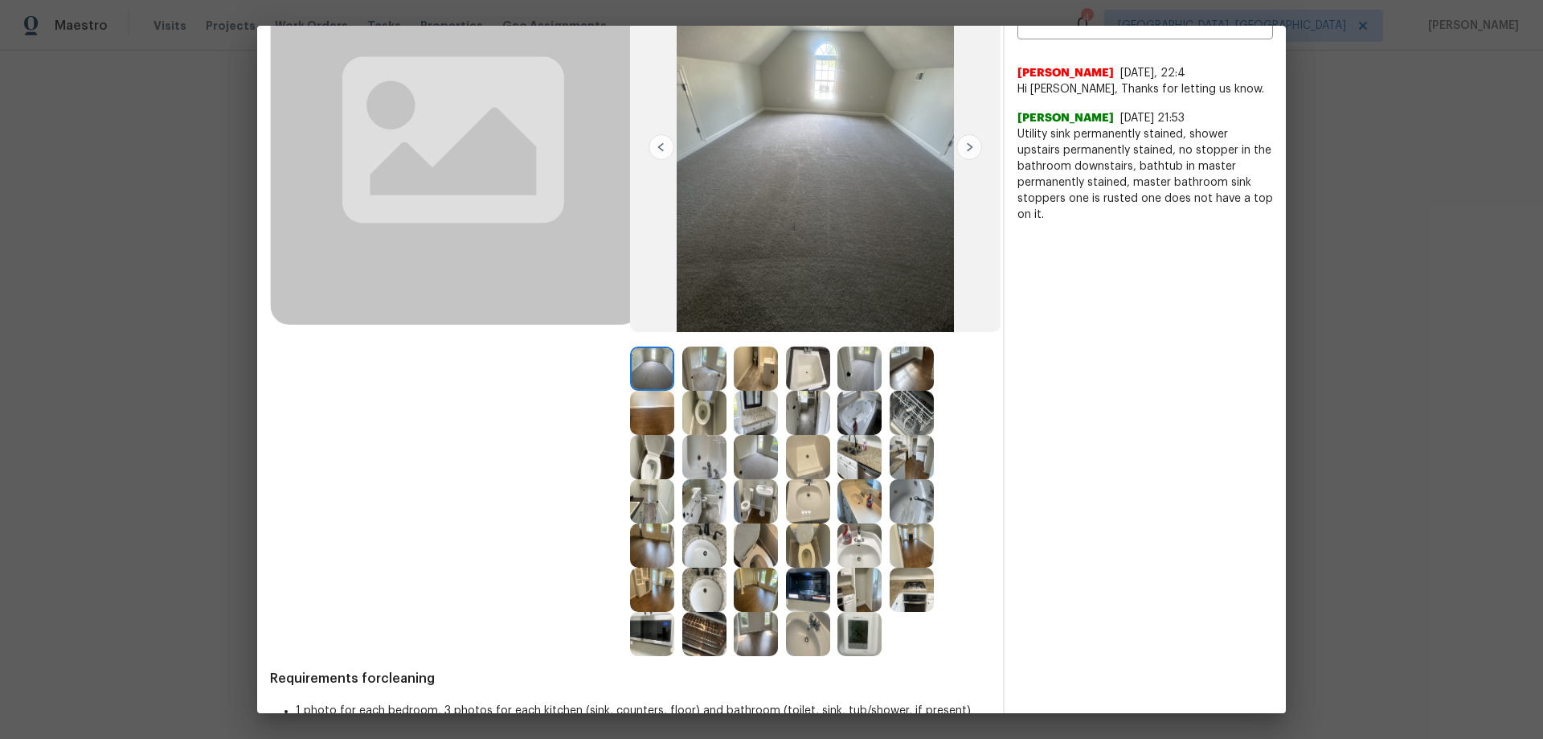
click at [848, 625] on img at bounding box center [860, 634] width 44 height 44
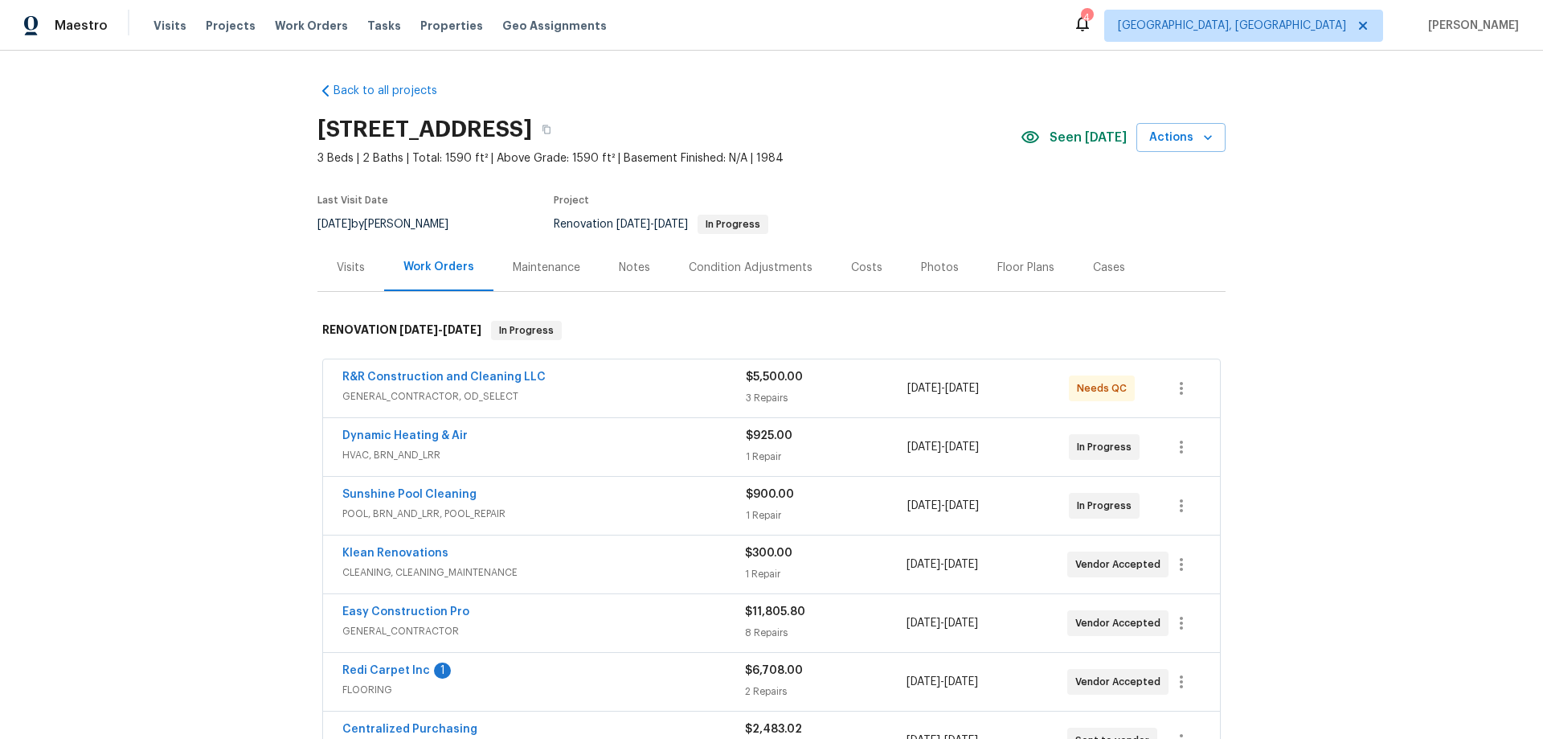
click at [225, 367] on div "Back to all projects 2315 Hidden Lake St, Kissimmee, FL 34741 3 Beds | 2 Baths …" at bounding box center [771, 395] width 1543 height 688
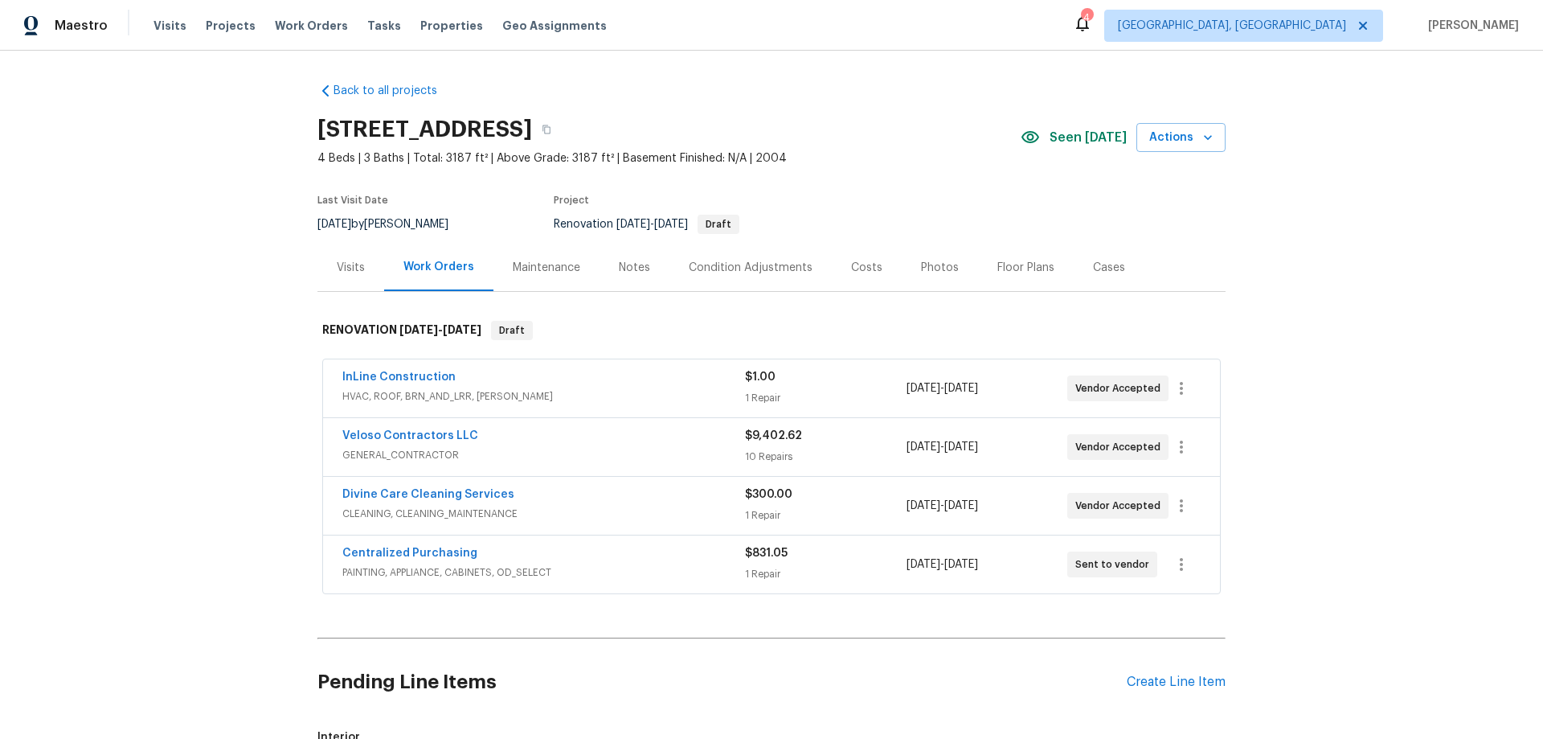
click at [243, 260] on div "Back to all projects [STREET_ADDRESS] 4 Beds | 3 Baths | Total: 3187 ft² | Abov…" at bounding box center [771, 395] width 1543 height 688
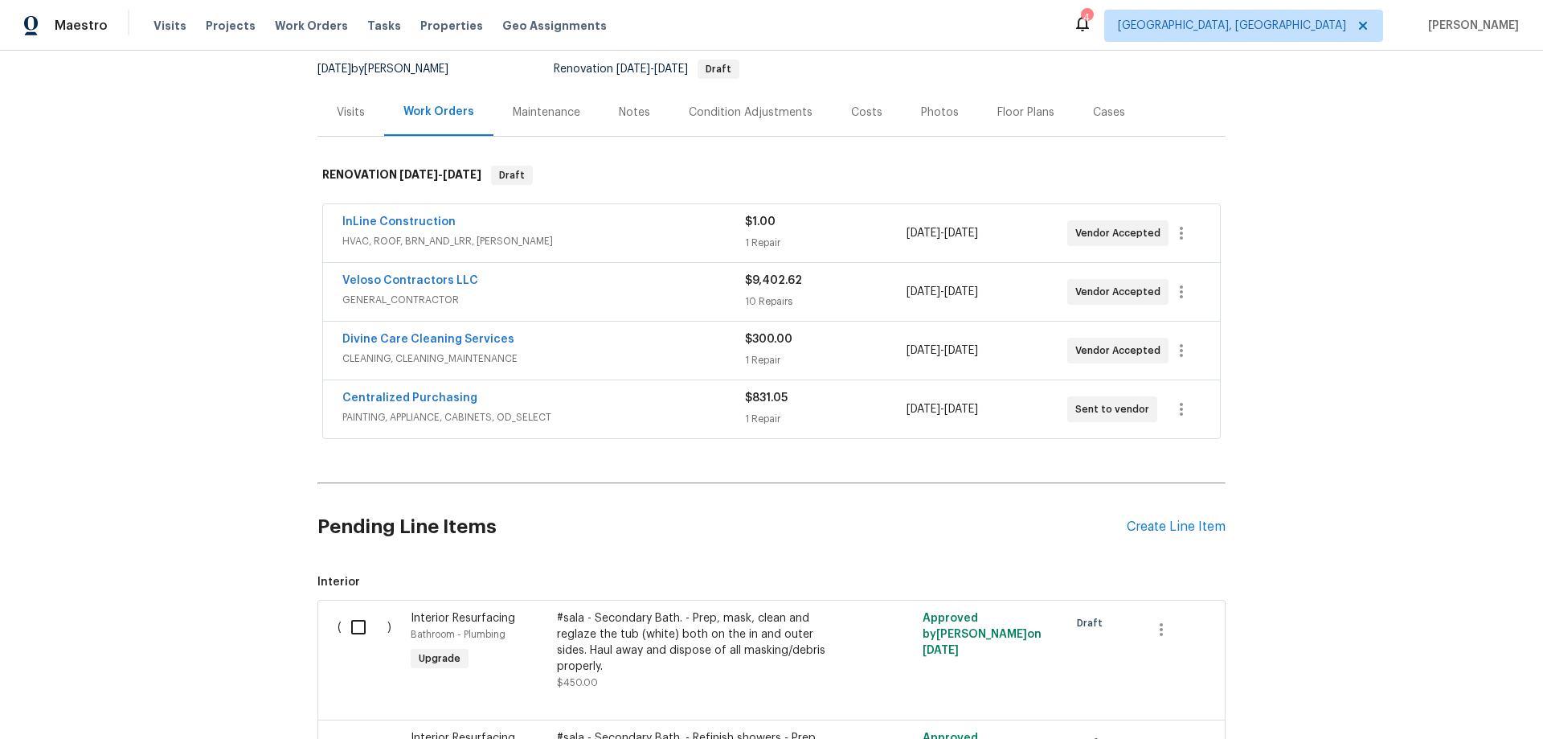
scroll to position [161, 0]
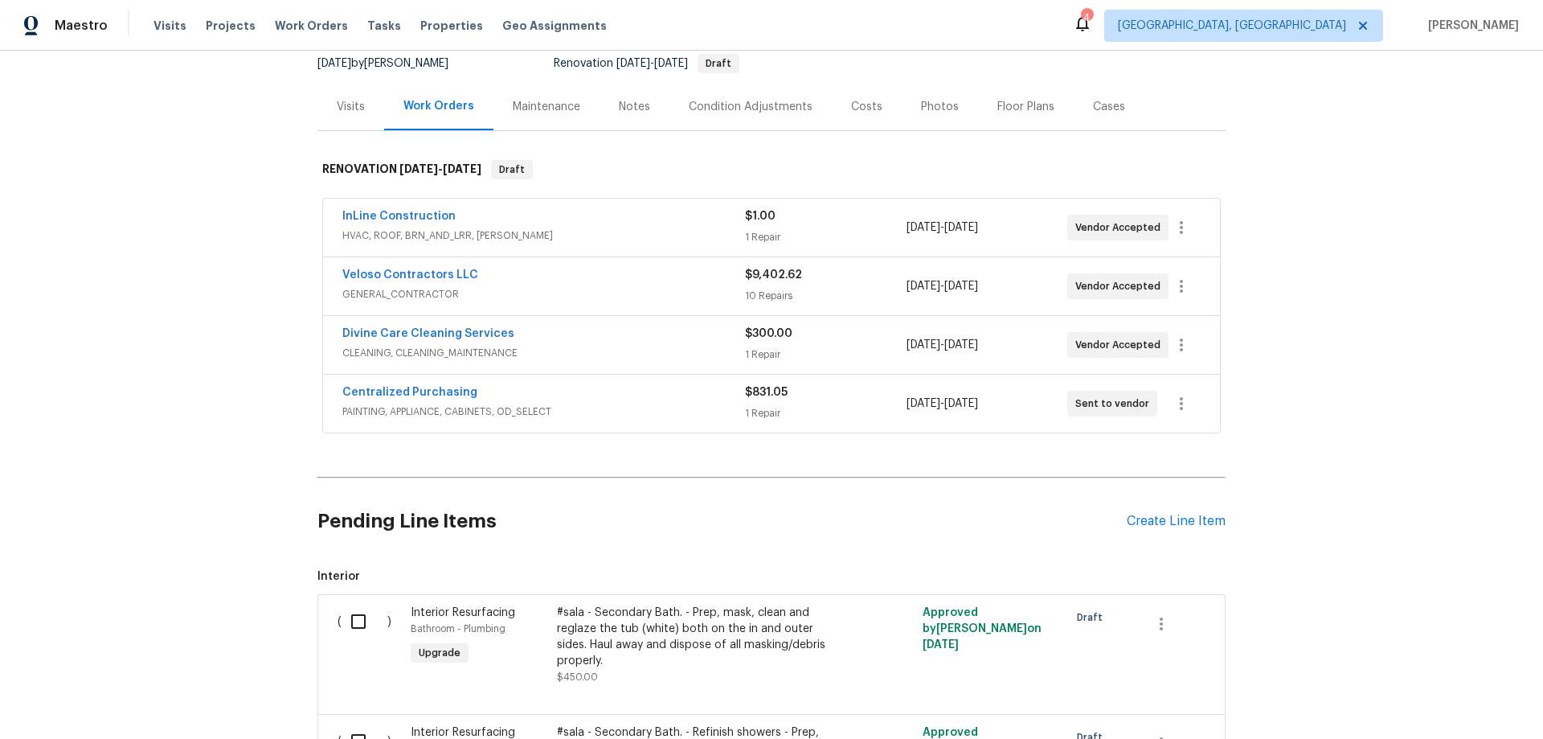
click at [198, 370] on div "Back to all projects [STREET_ADDRESS] 4 Beds | 3 Baths | Total: 3187 ft² | Abov…" at bounding box center [771, 395] width 1543 height 688
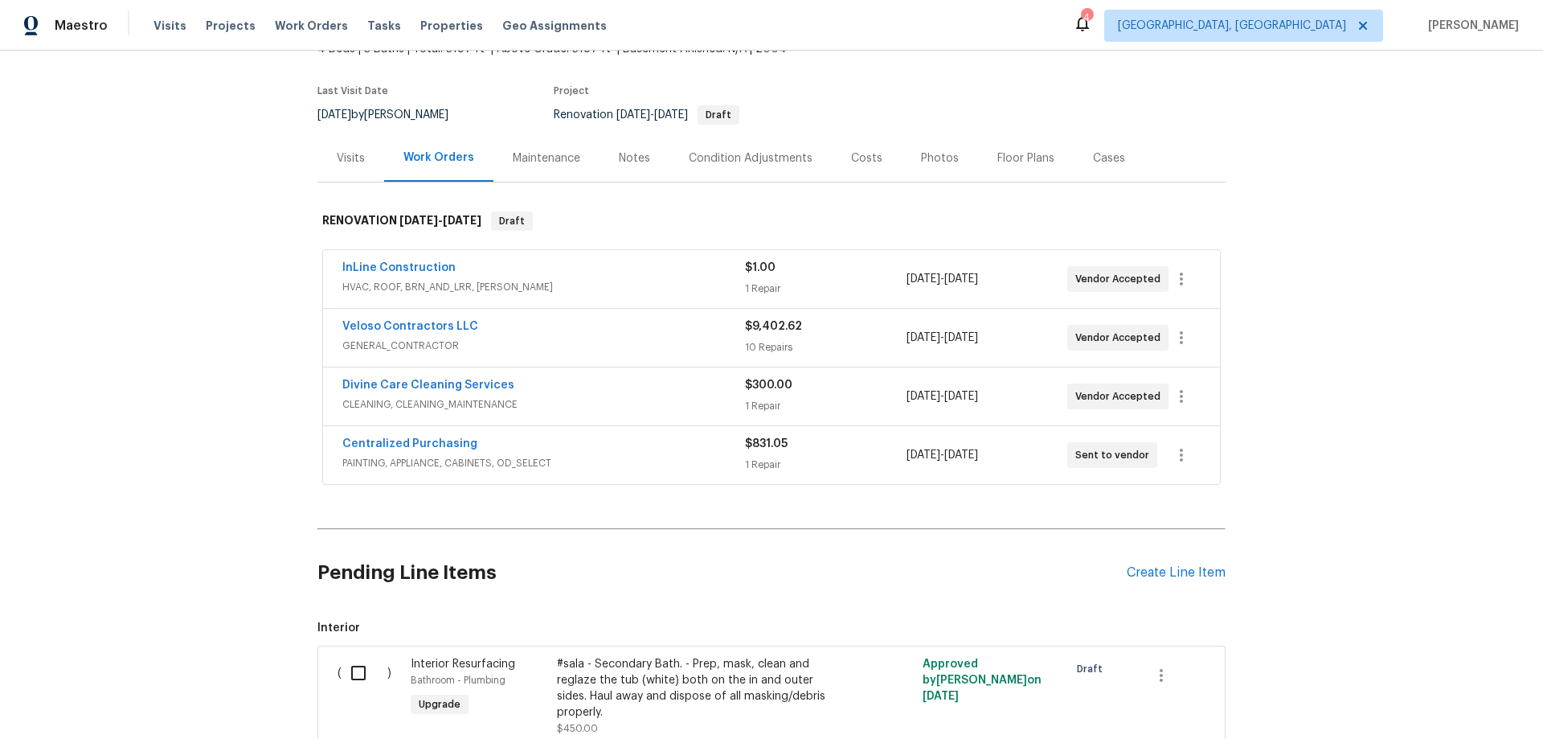
scroll to position [80, 0]
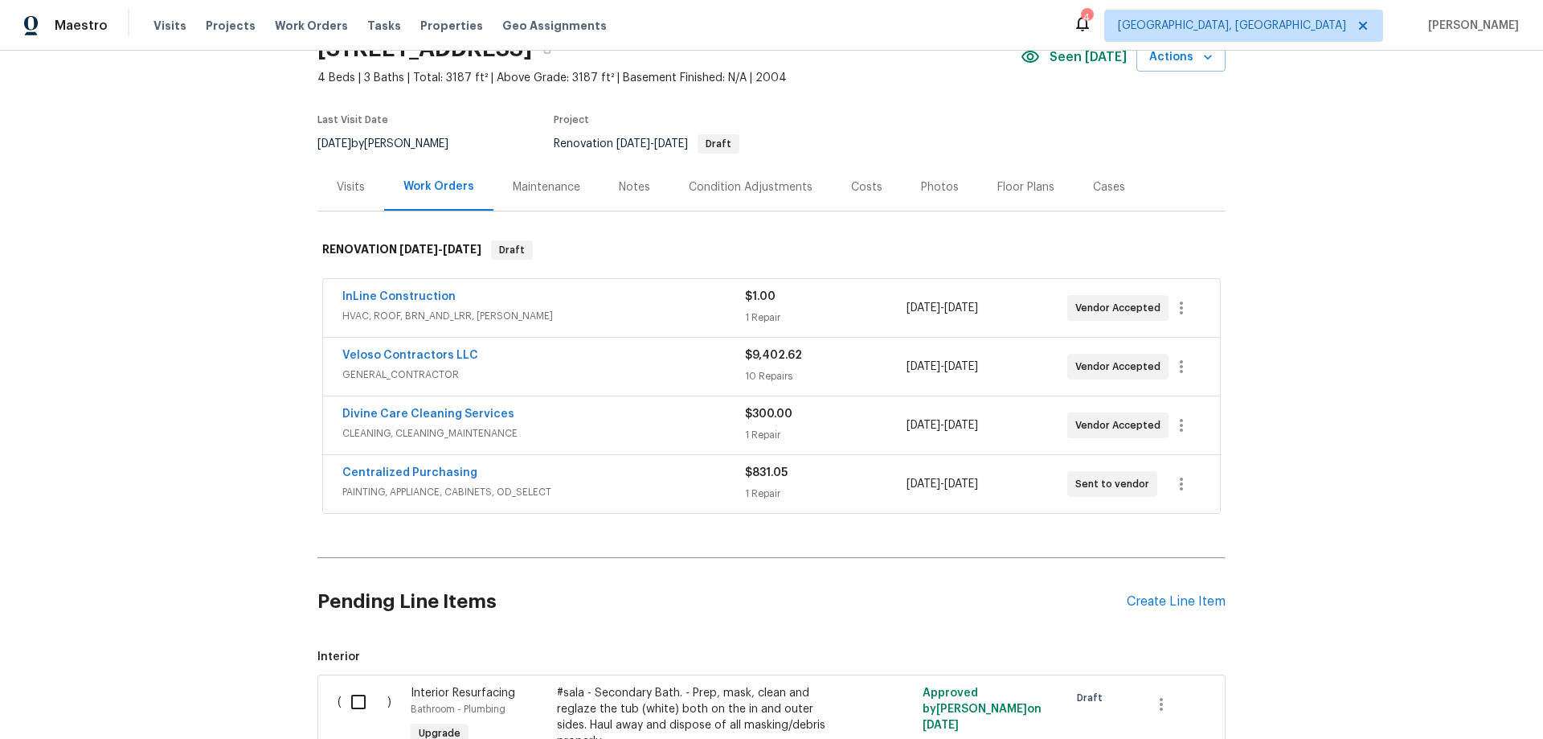
click at [182, 341] on div "Back to all projects 7143 Lake Carlisle Blvd, Orlando, FL 32829 4 Beds | 3 Bath…" at bounding box center [771, 395] width 1543 height 688
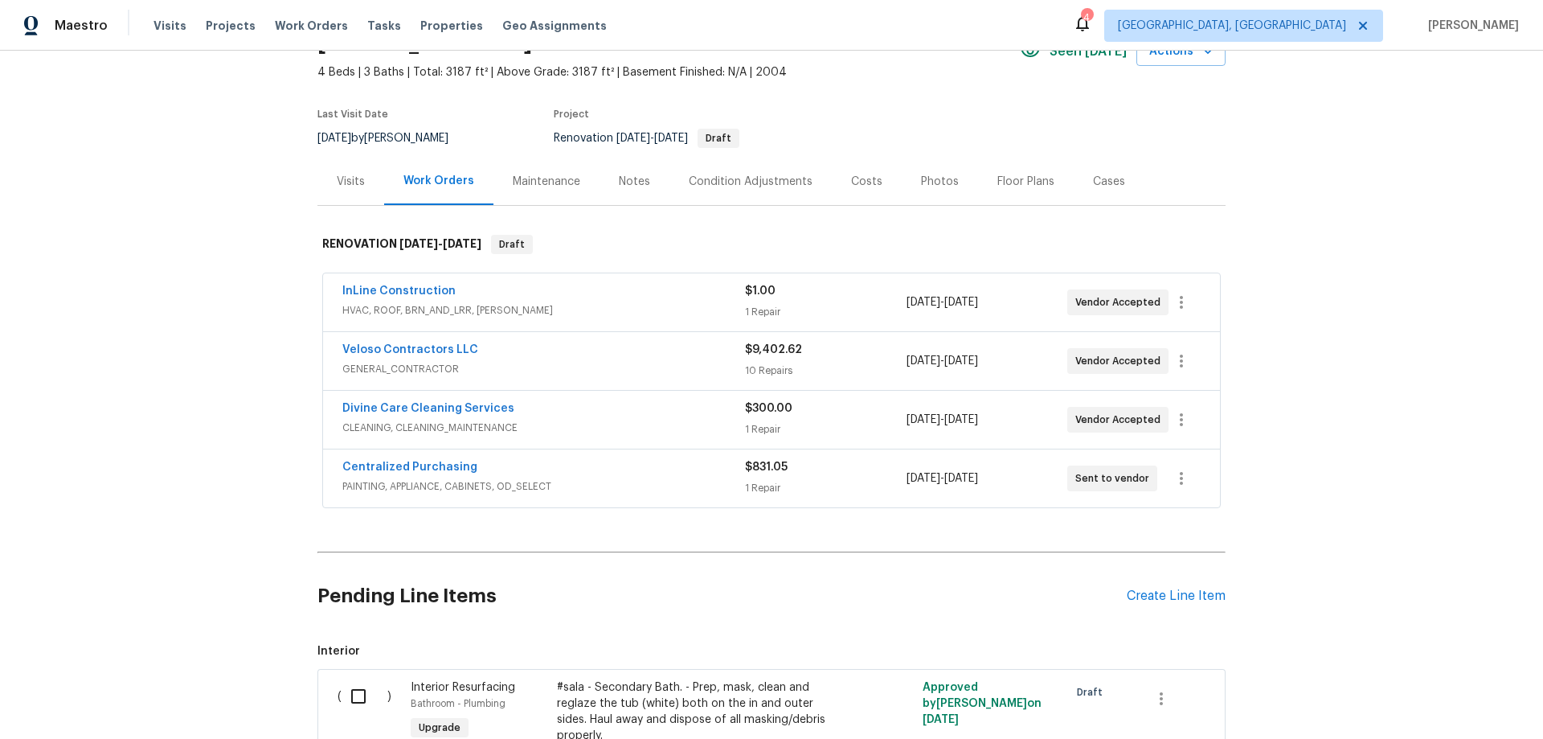
scroll to position [0, 0]
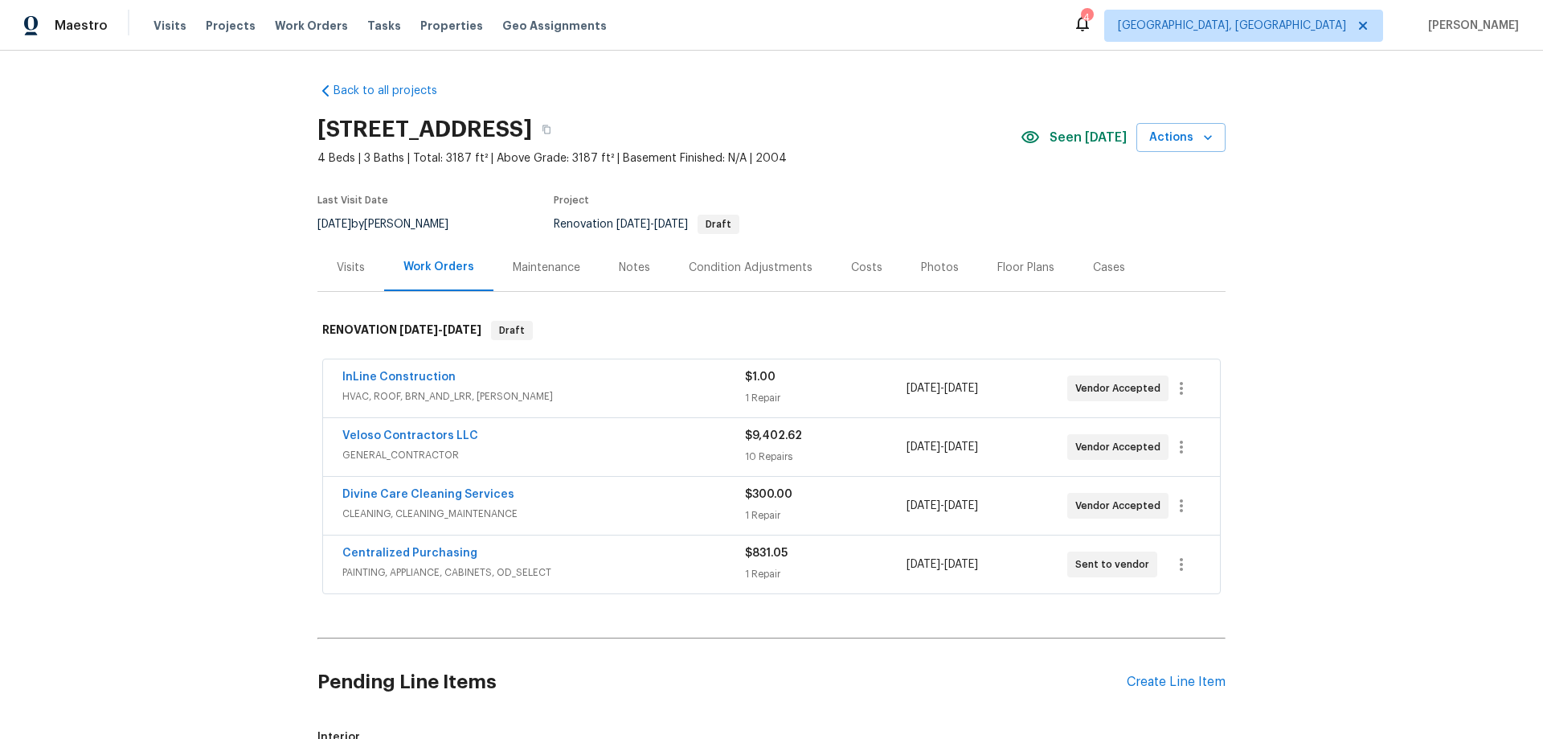
click at [160, 276] on div "Back to all projects 7143 Lake Carlisle Blvd, Orlando, FL 32829 4 Beds | 3 Bath…" at bounding box center [771, 395] width 1543 height 688
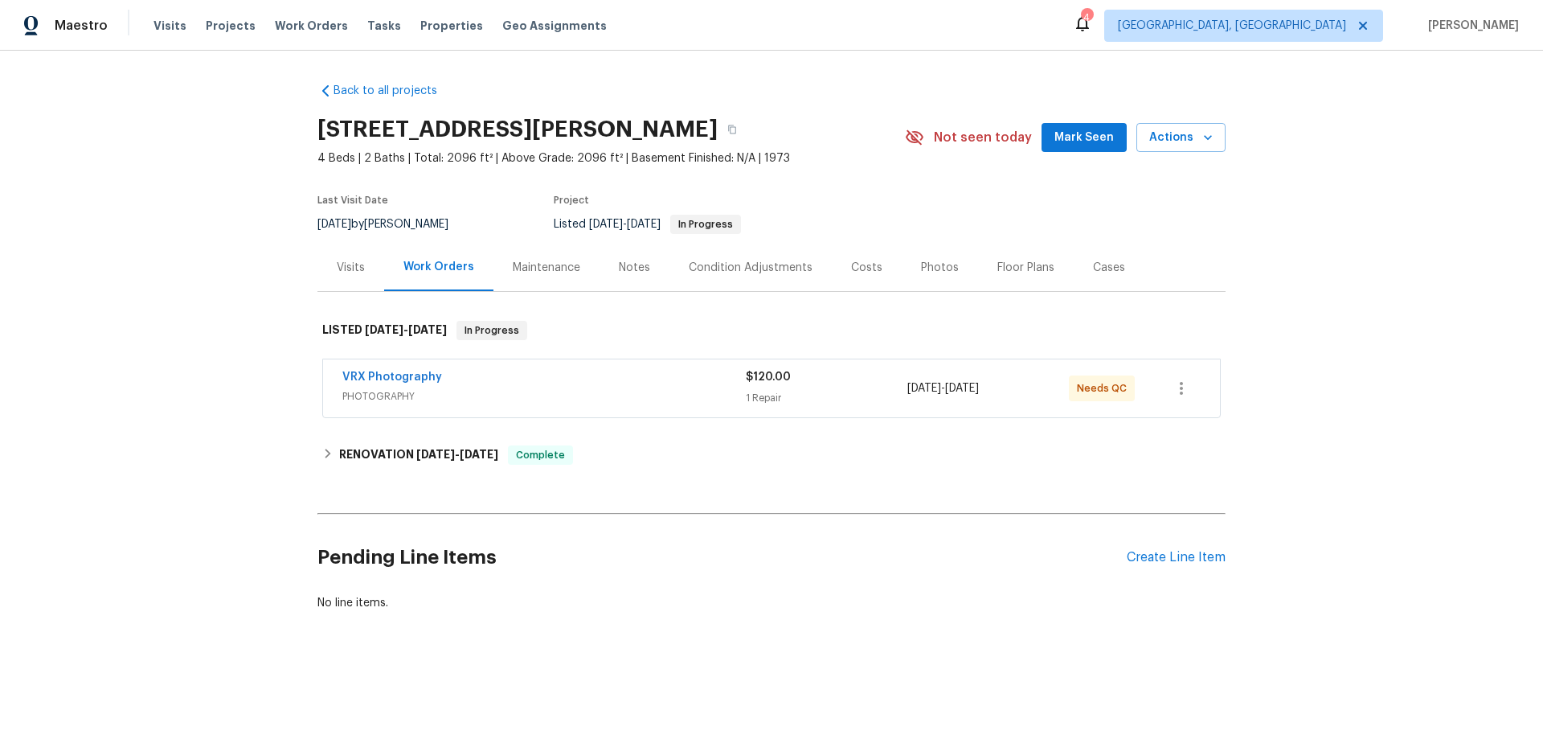
click at [346, 255] on div "Visits" at bounding box center [350, 267] width 67 height 47
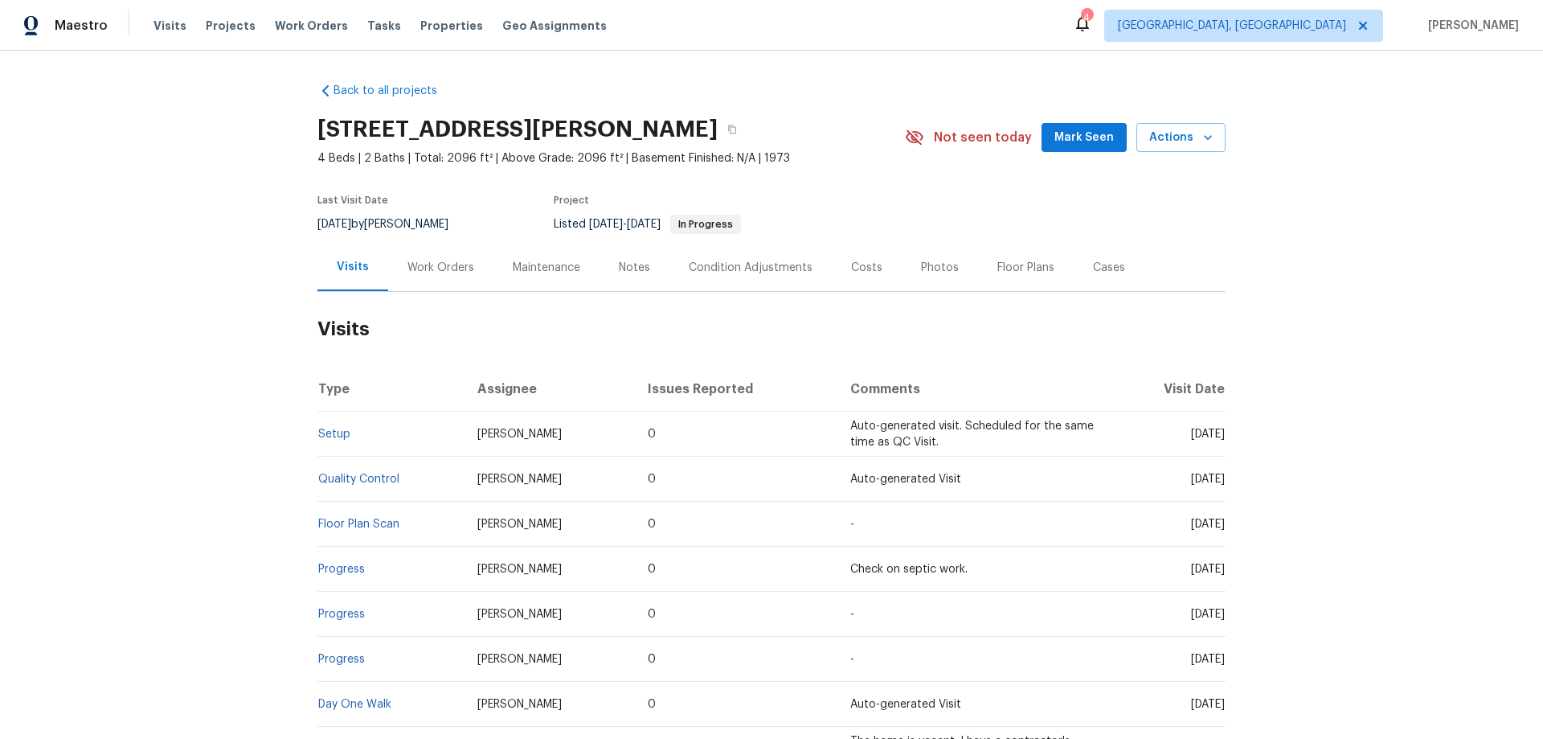
click at [426, 260] on div "Work Orders" at bounding box center [441, 268] width 67 height 16
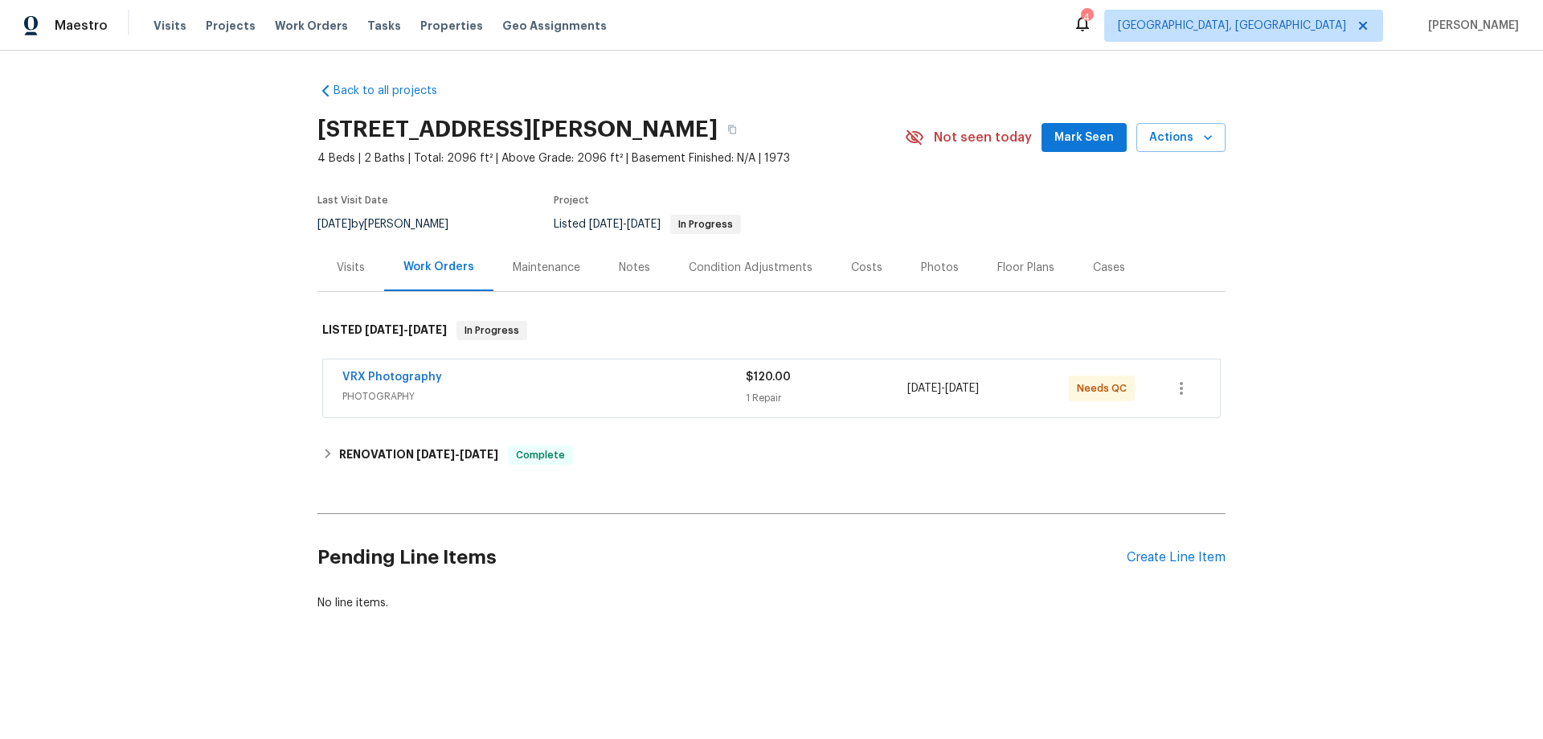
click at [361, 272] on div "Visits" at bounding box center [350, 267] width 67 height 47
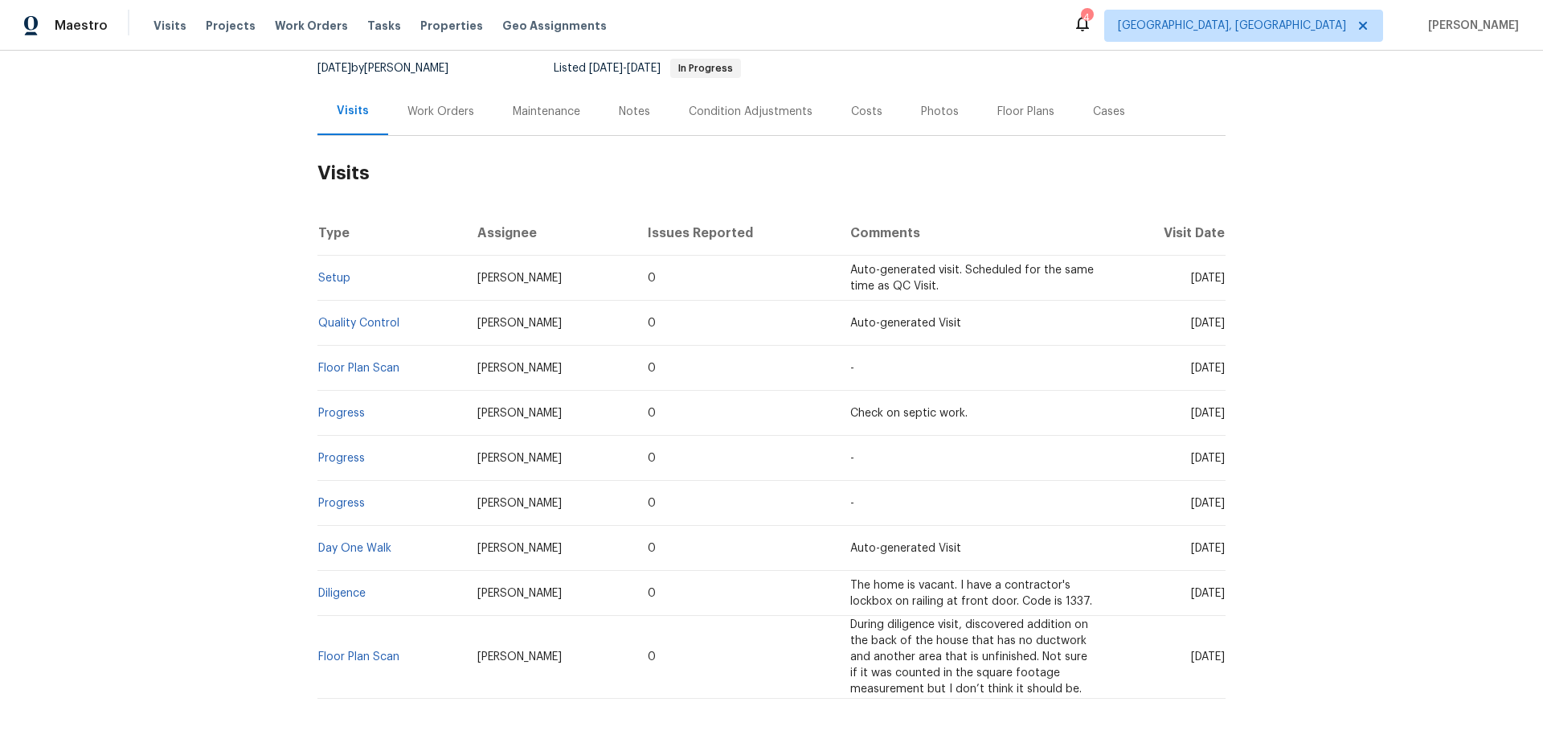
scroll to position [237, 0]
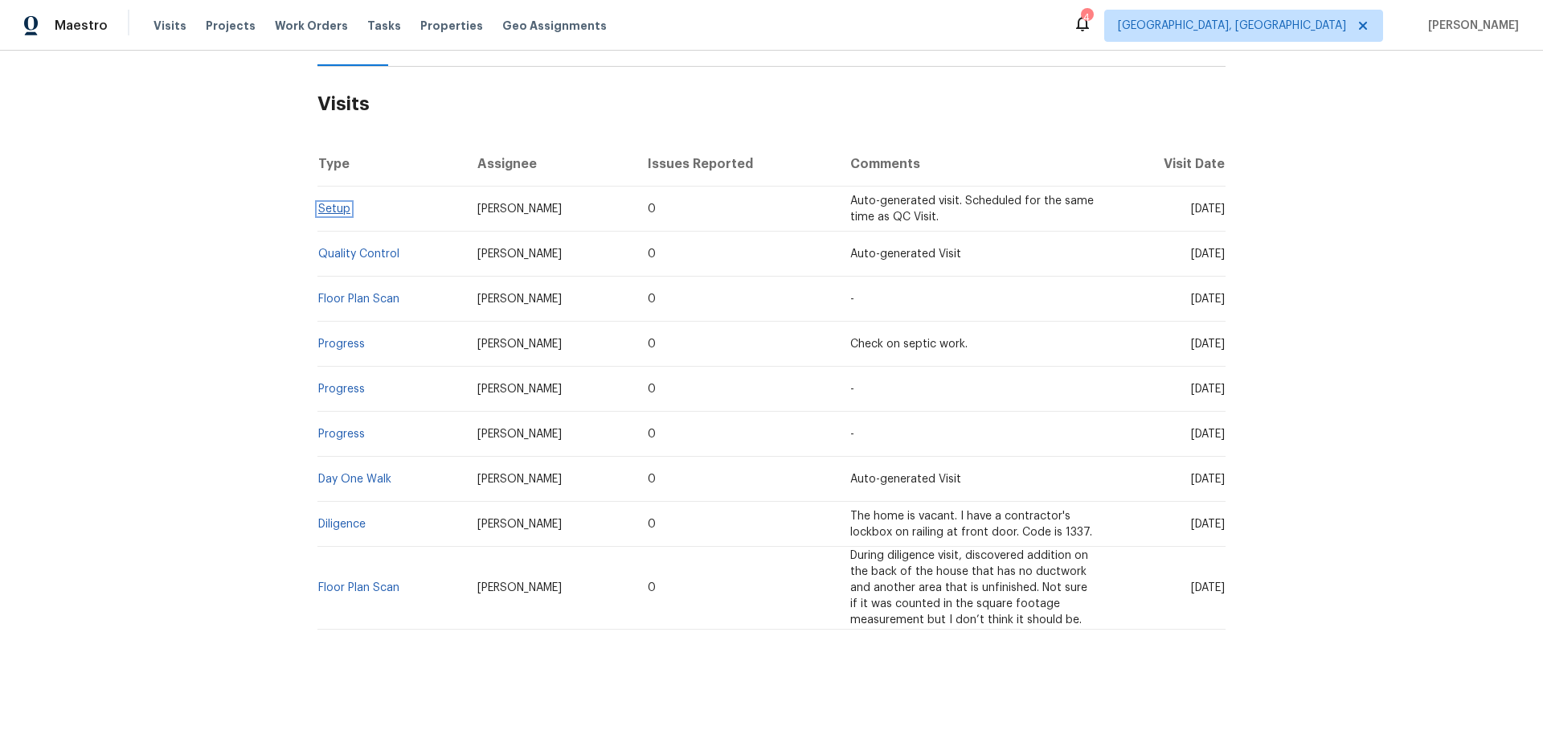
drag, startPoint x: 329, startPoint y: 203, endPoint x: 329, endPoint y: 194, distance: 8.8
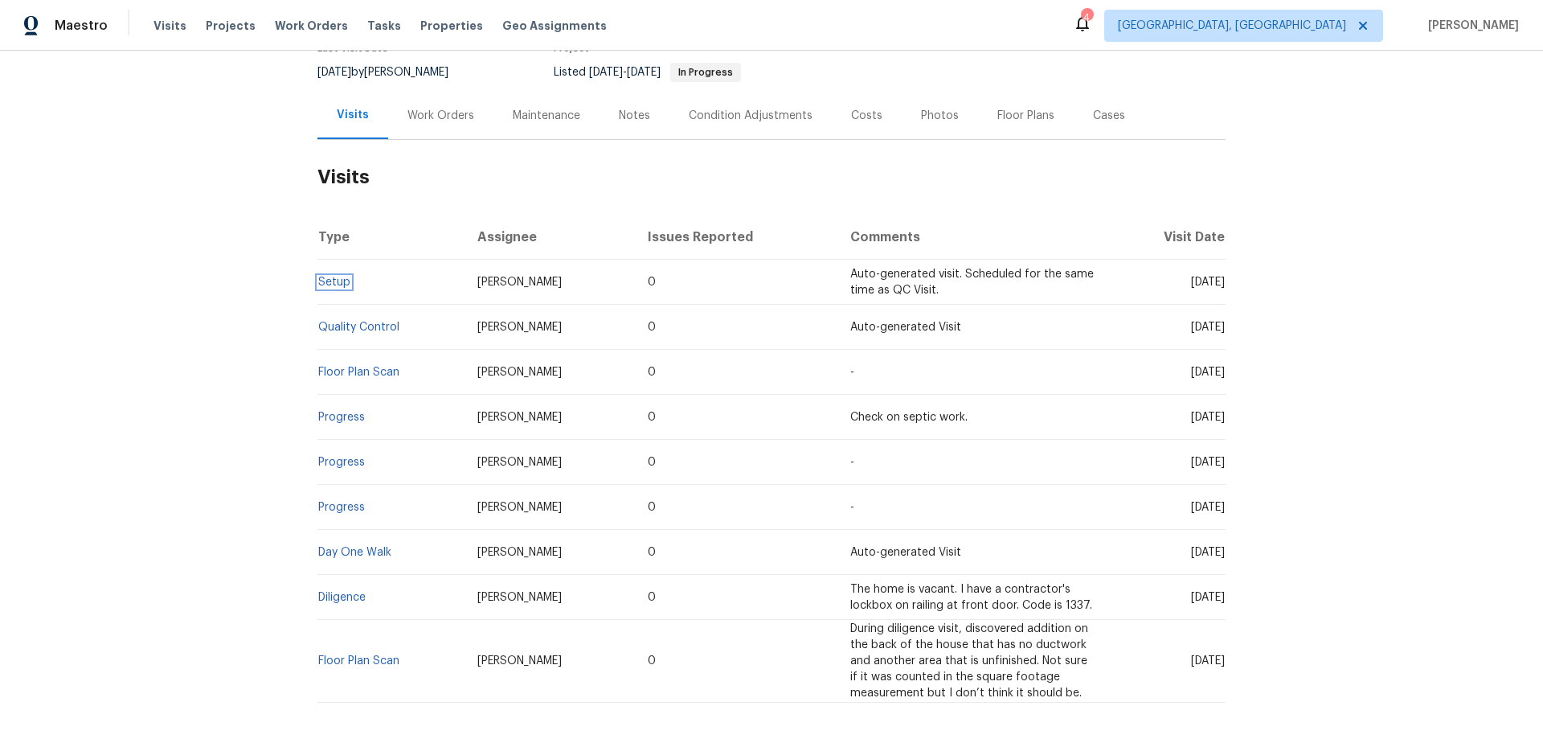
scroll to position [0, 0]
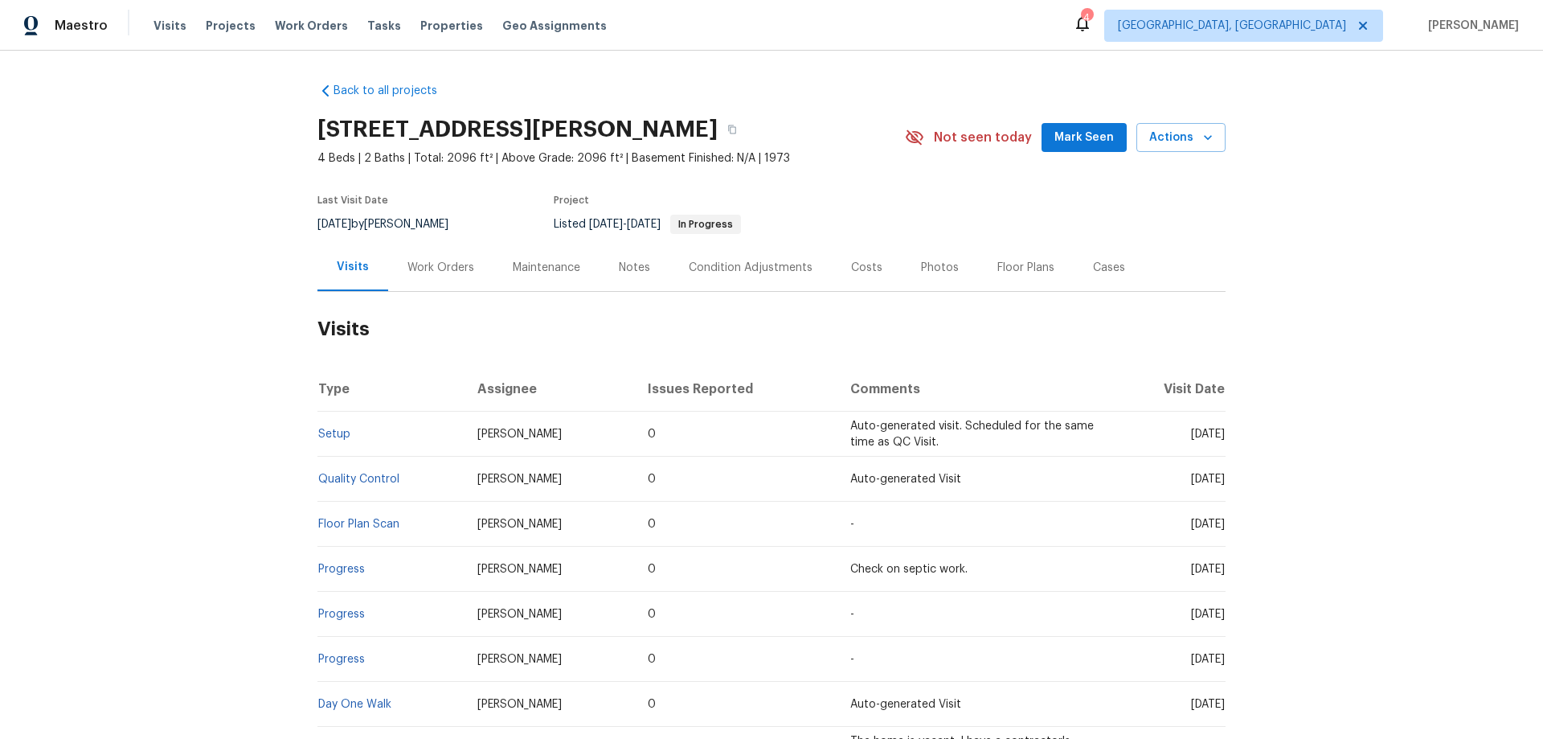
click at [422, 261] on div "Work Orders" at bounding box center [441, 268] width 67 height 16
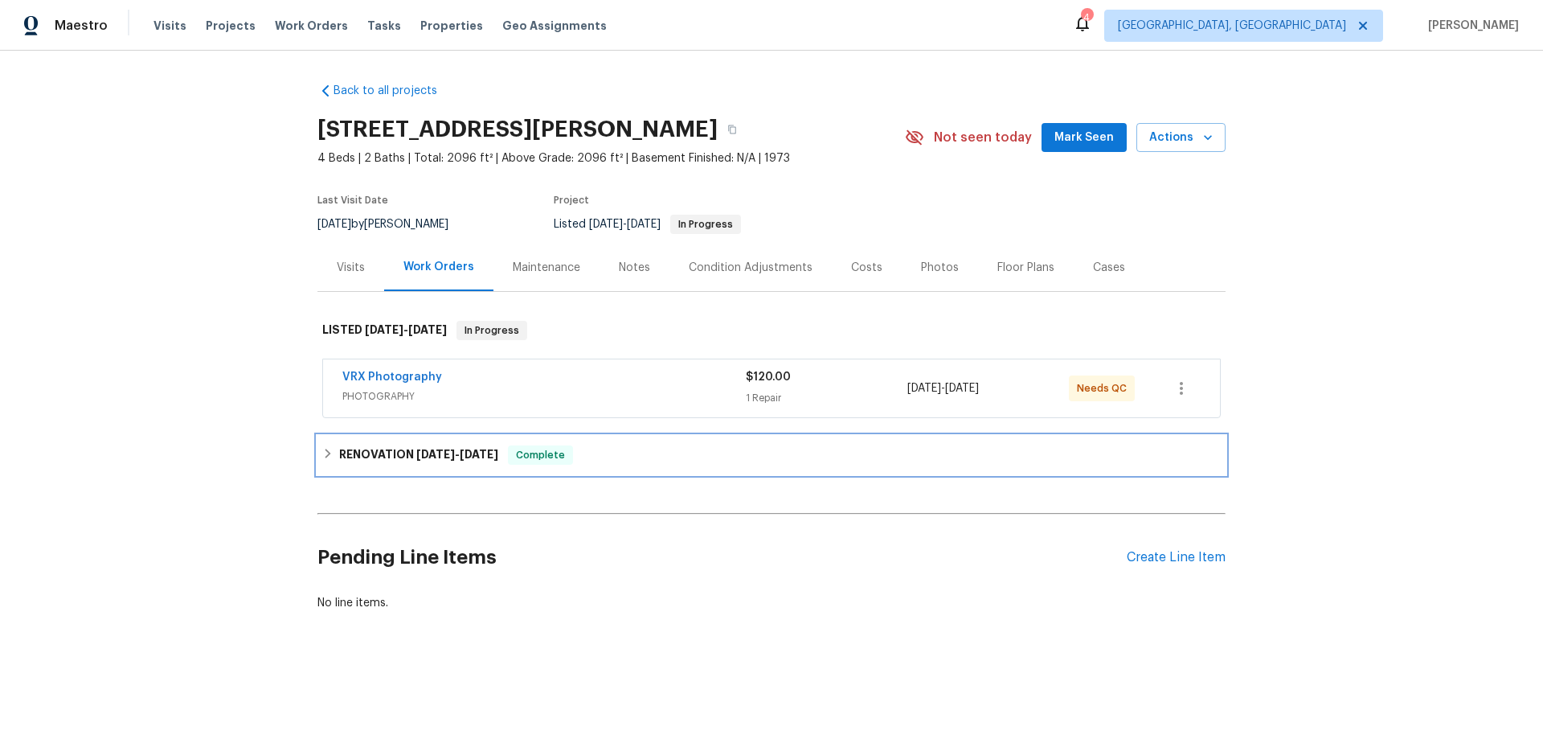
click at [350, 450] on h6 "RENOVATION 8/11/25 - 9/11/25" at bounding box center [418, 454] width 159 height 19
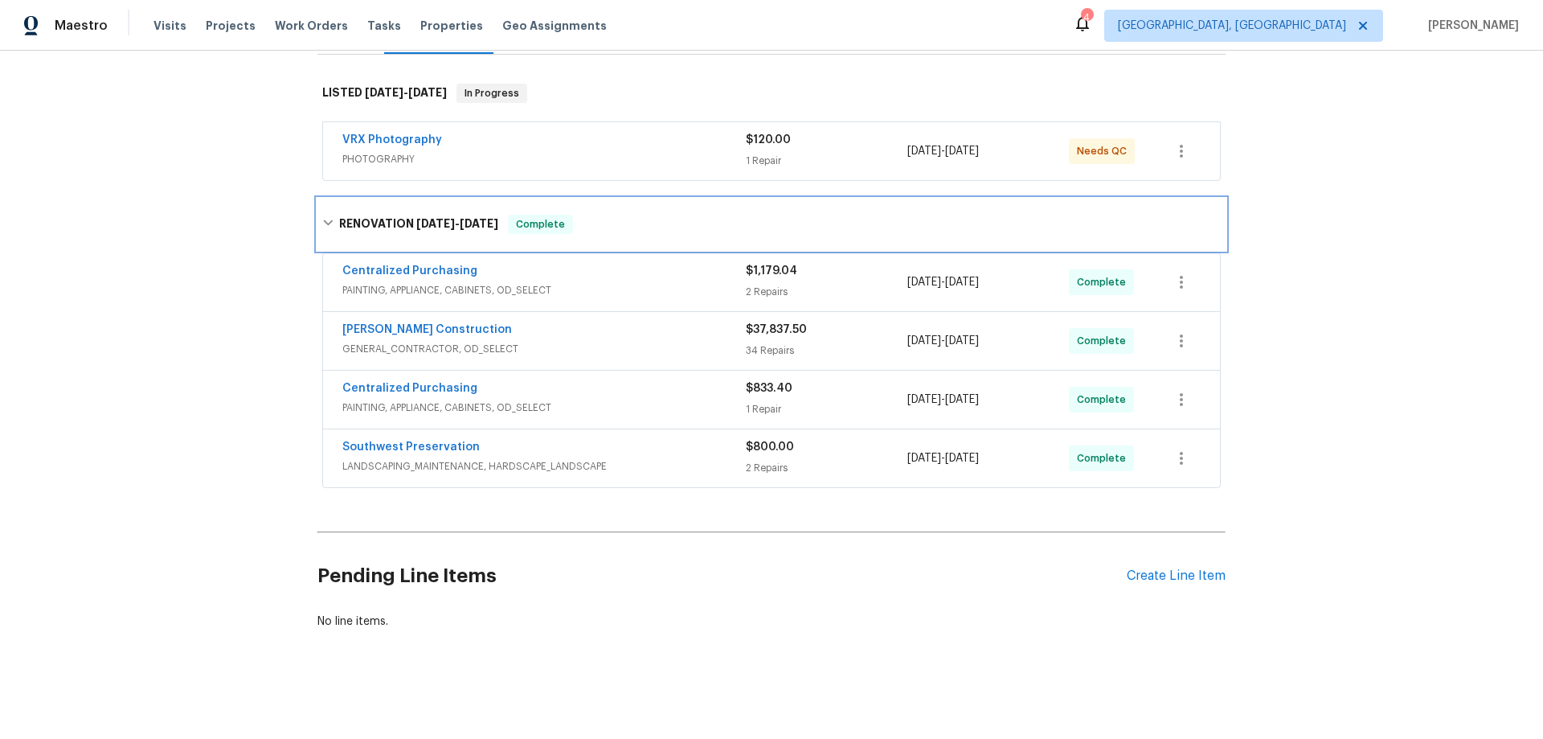
scroll to position [111, 0]
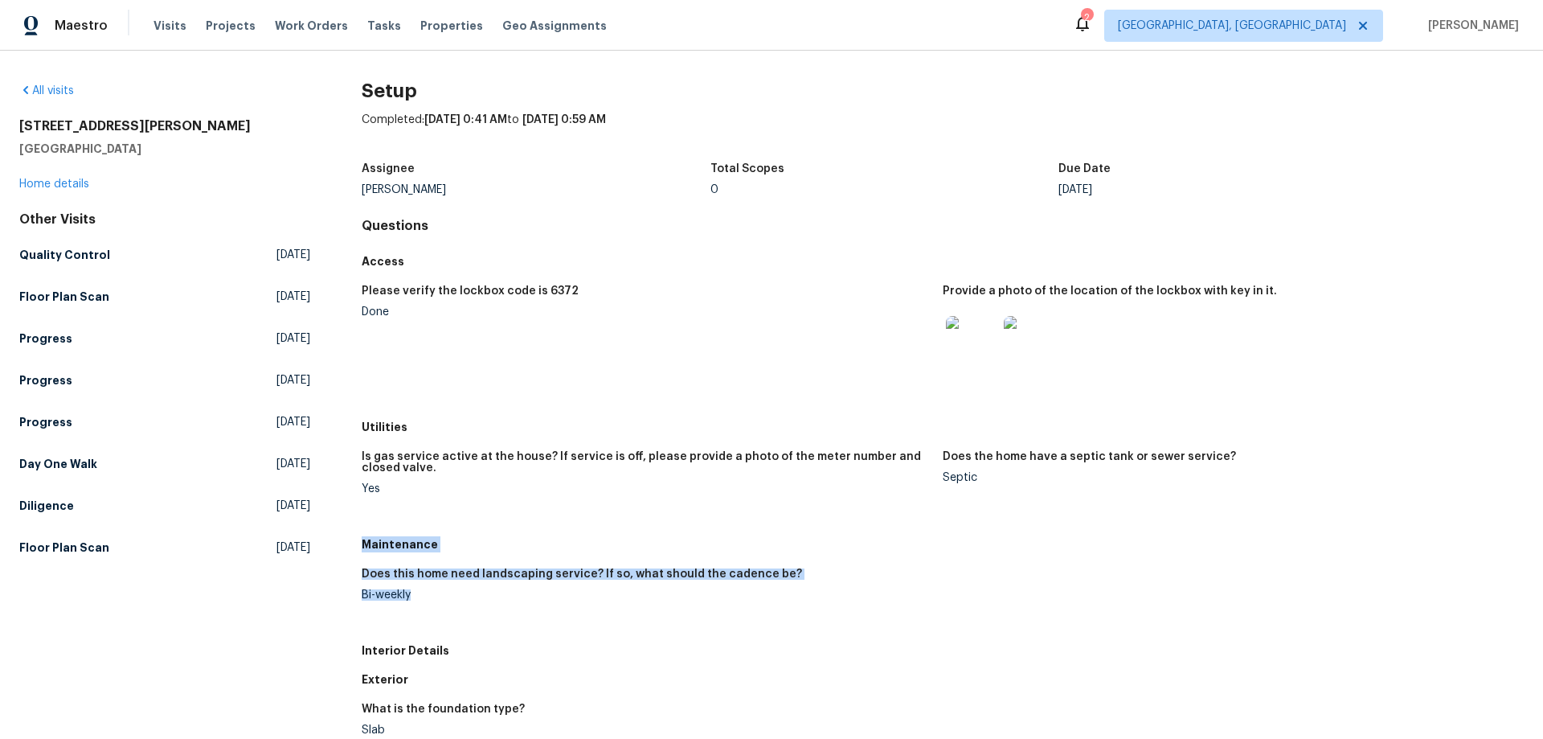
drag, startPoint x: 359, startPoint y: 548, endPoint x: 417, endPoint y: 609, distance: 84.1
click at [417, 609] on div "Maintenance Does this home need landscaping service? If so, what should the cad…" at bounding box center [943, 583] width 1162 height 106
click at [664, 599] on div "Bi-weekly" at bounding box center [646, 594] width 568 height 11
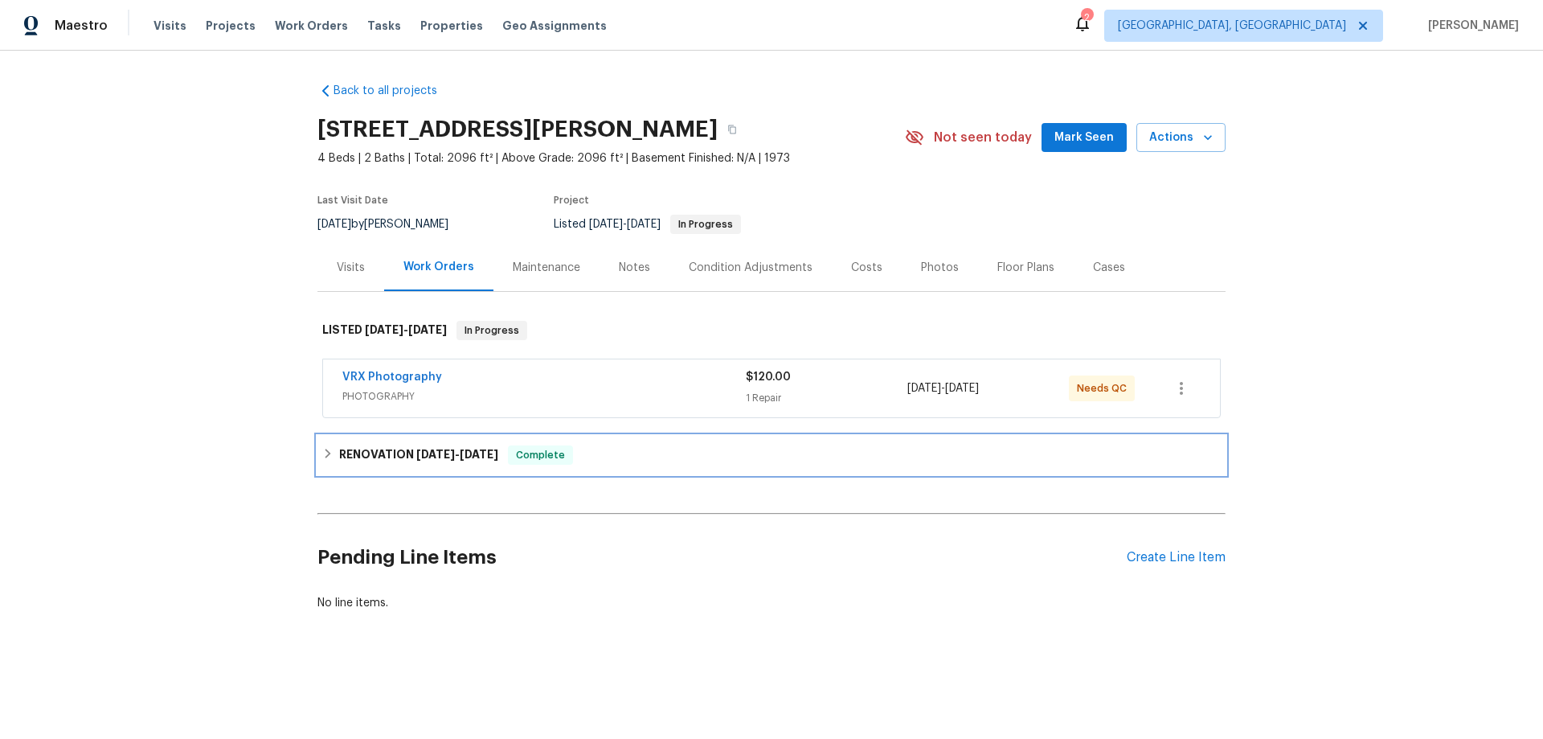
click at [426, 455] on span "[DATE]" at bounding box center [435, 453] width 39 height 11
